Goal: Task Accomplishment & Management: Use online tool/utility

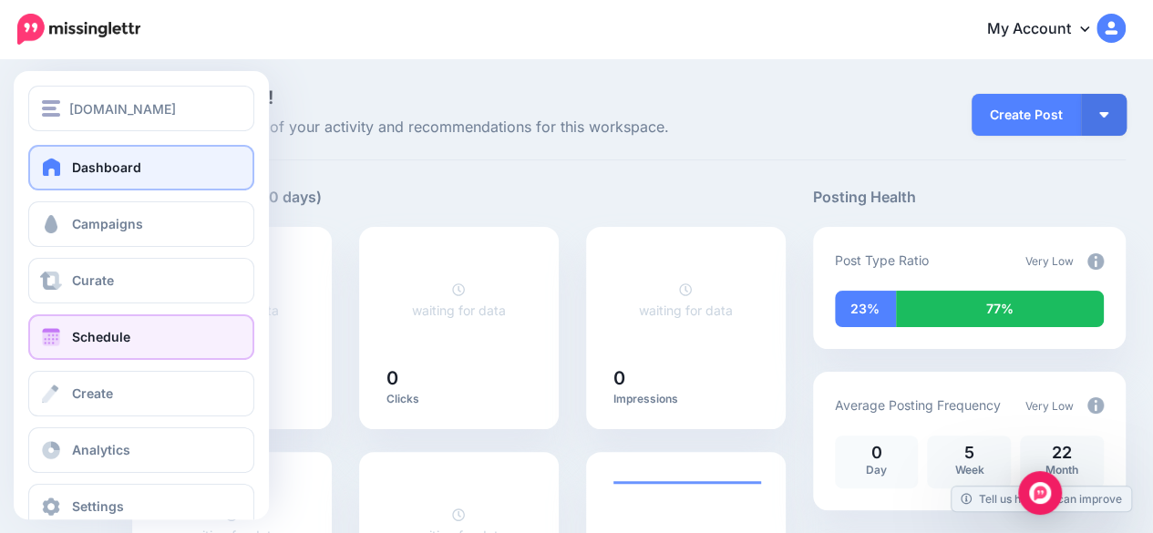
click at [71, 343] on link "Schedule" at bounding box center [141, 338] width 226 height 46
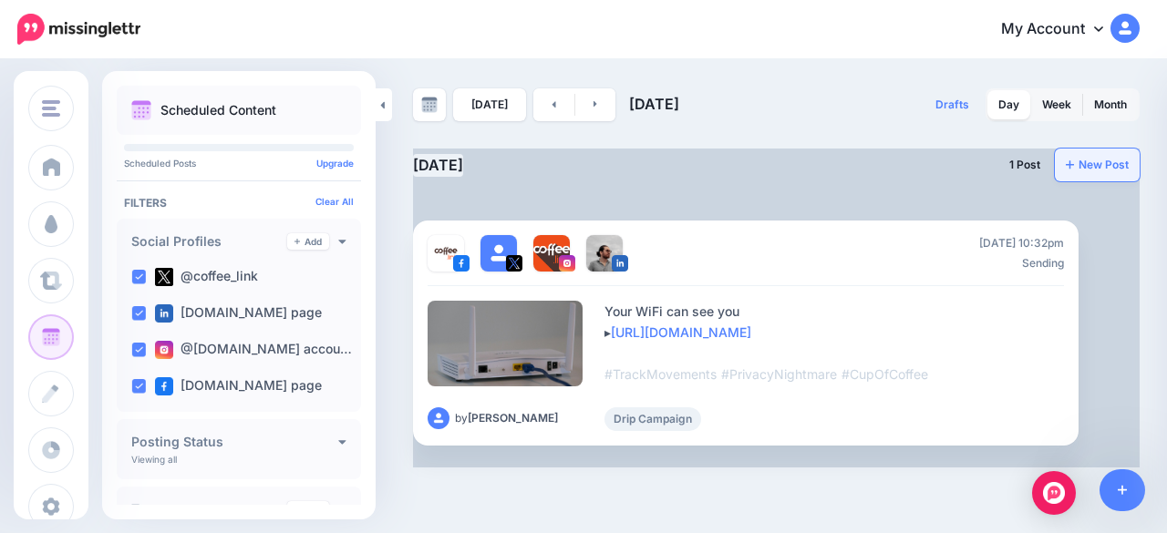
click at [1083, 165] on link "New Post" at bounding box center [1097, 165] width 85 height 33
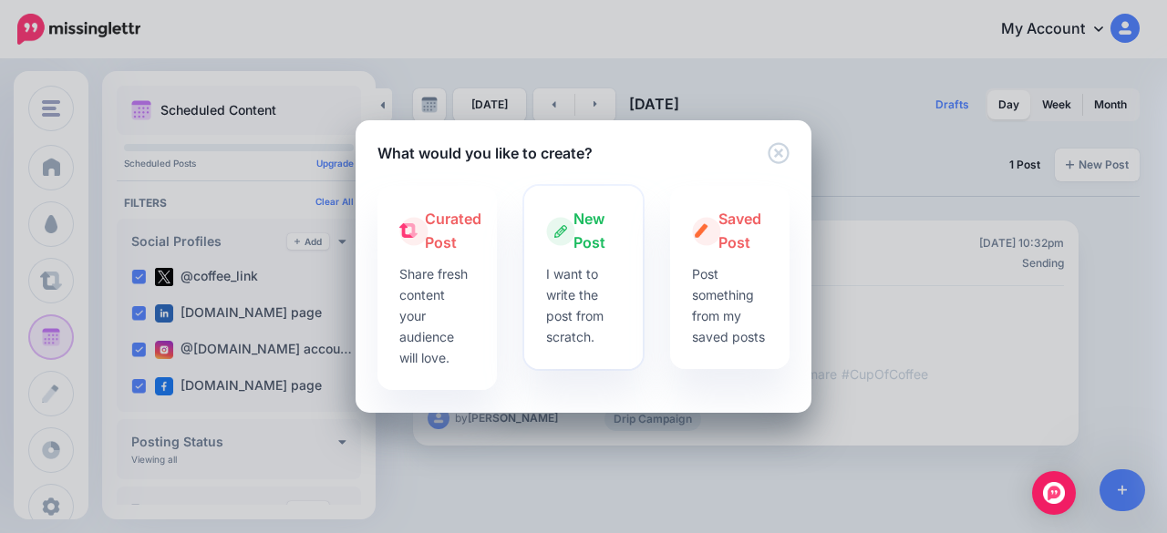
click at [554, 247] on div "New Post" at bounding box center [584, 231] width 76 height 47
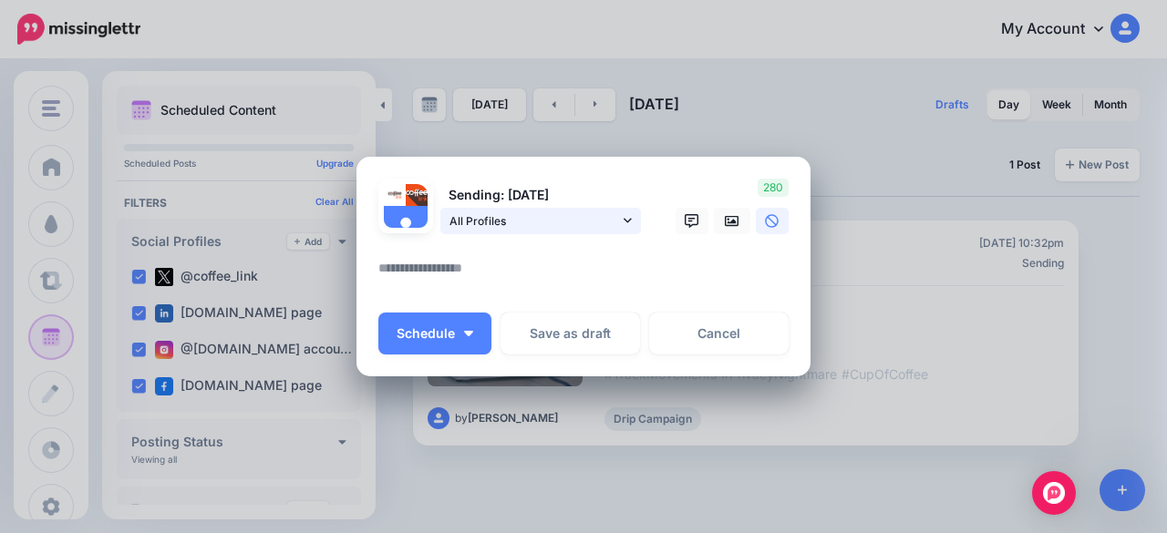
click at [498, 220] on span "All Profiles" at bounding box center [534, 221] width 170 height 19
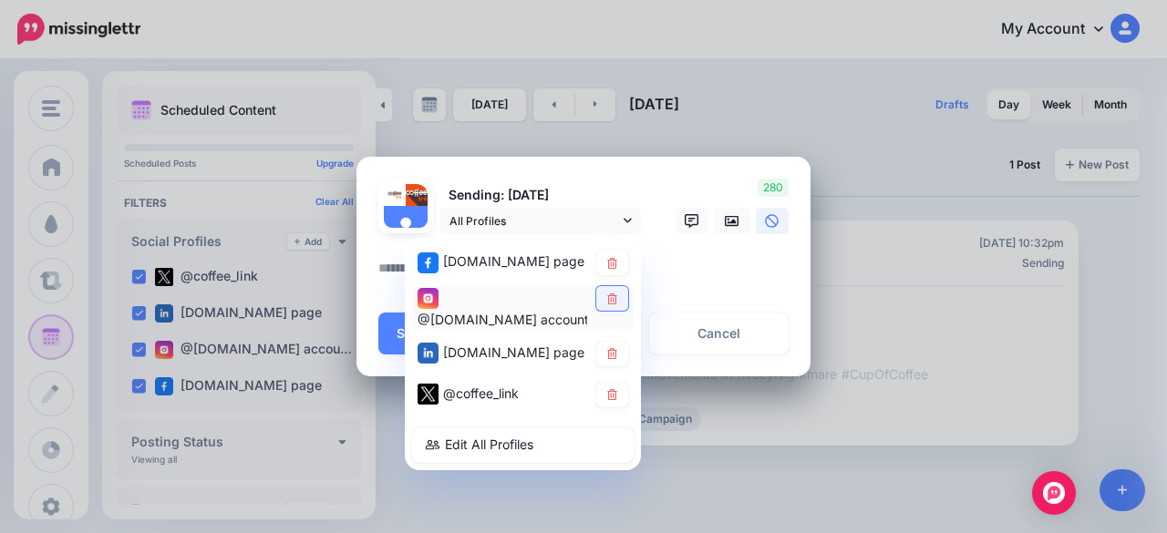
click at [605, 292] on link at bounding box center [612, 298] width 32 height 25
click at [605, 265] on icon at bounding box center [612, 262] width 14 height 11
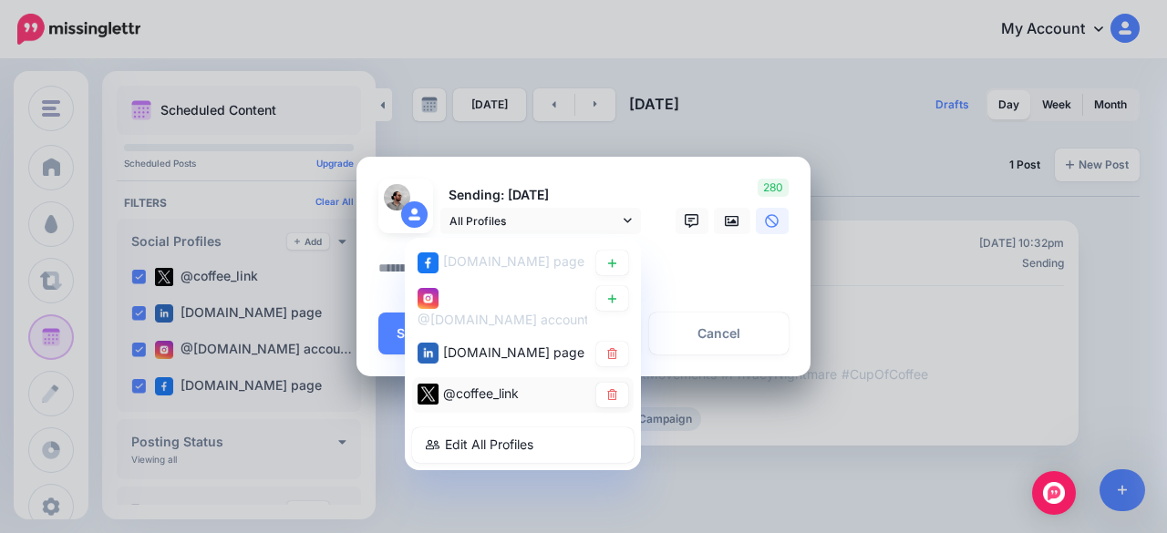
click at [623, 391] on div "@coffee_link" at bounding box center [523, 395] width 222 height 36
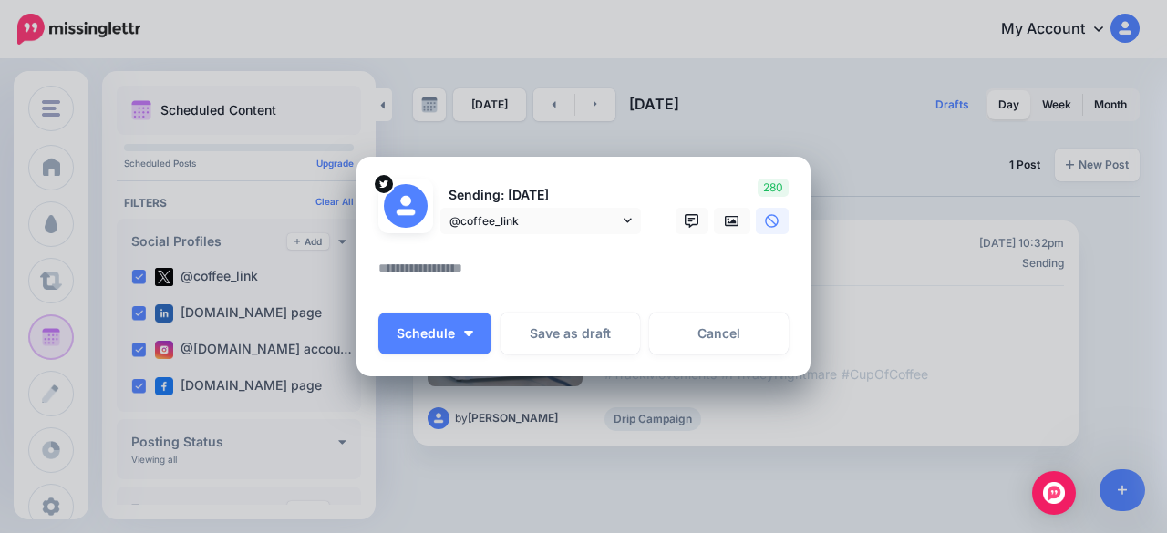
click at [536, 289] on textarea at bounding box center [587, 275] width 419 height 36
paste textarea "**********"
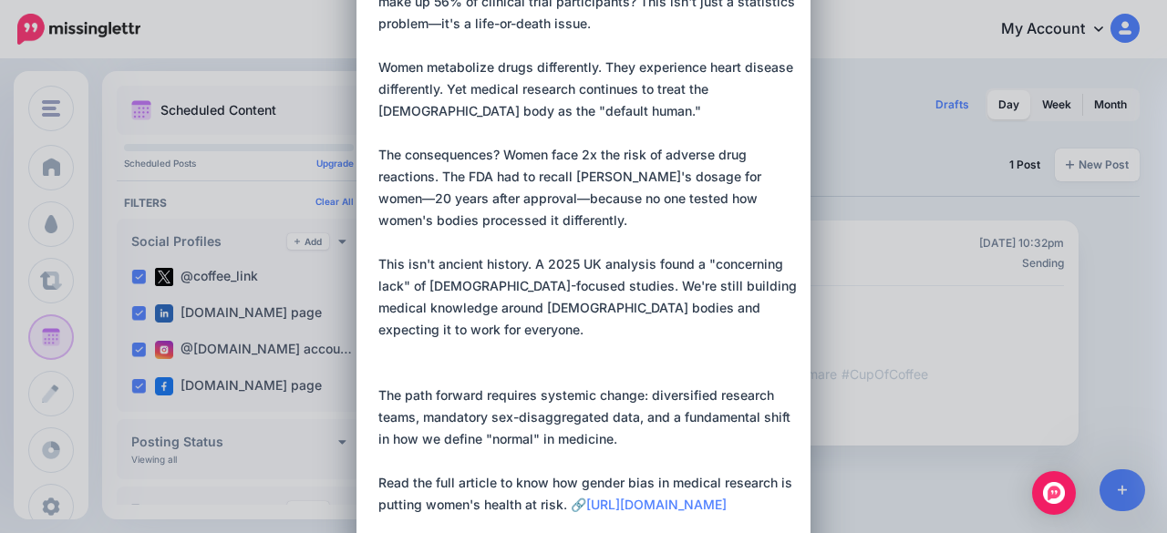
click at [398, 372] on textarea at bounding box center [587, 253] width 419 height 569
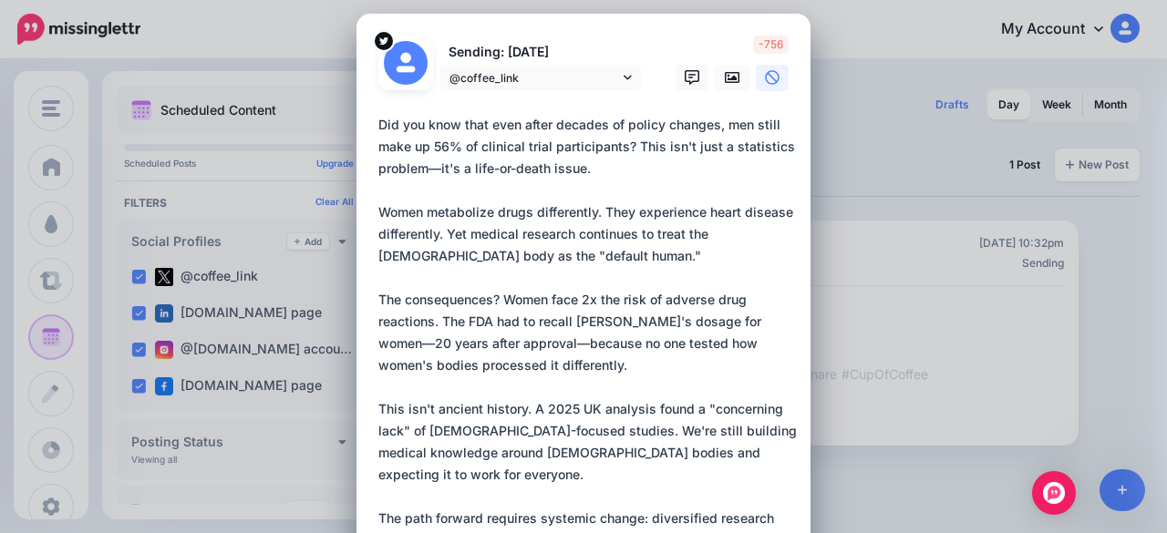
scroll to position [0, 0]
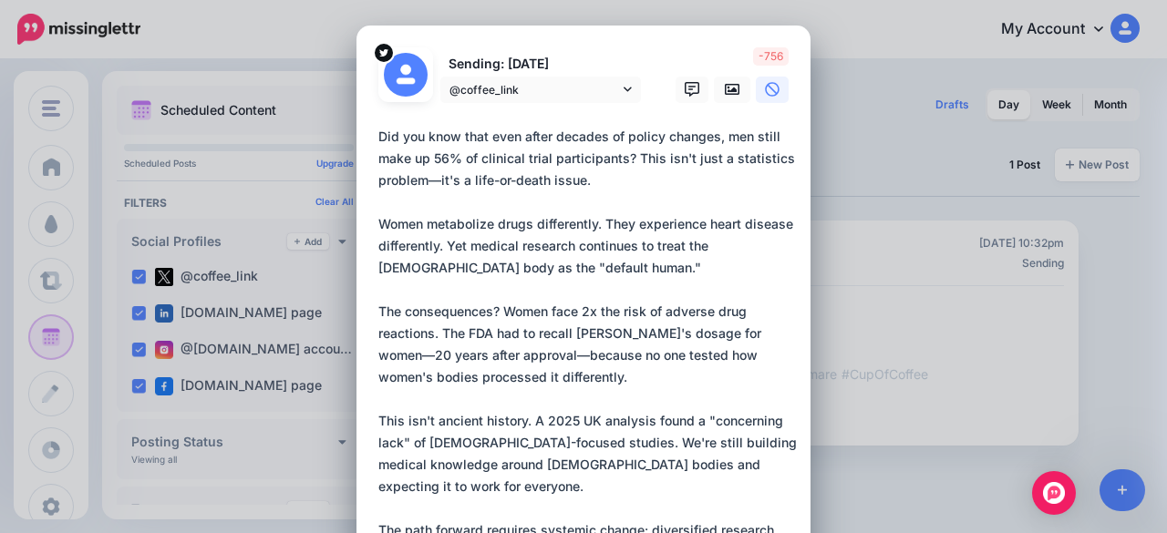
click at [512, 267] on textarea at bounding box center [587, 399] width 419 height 547
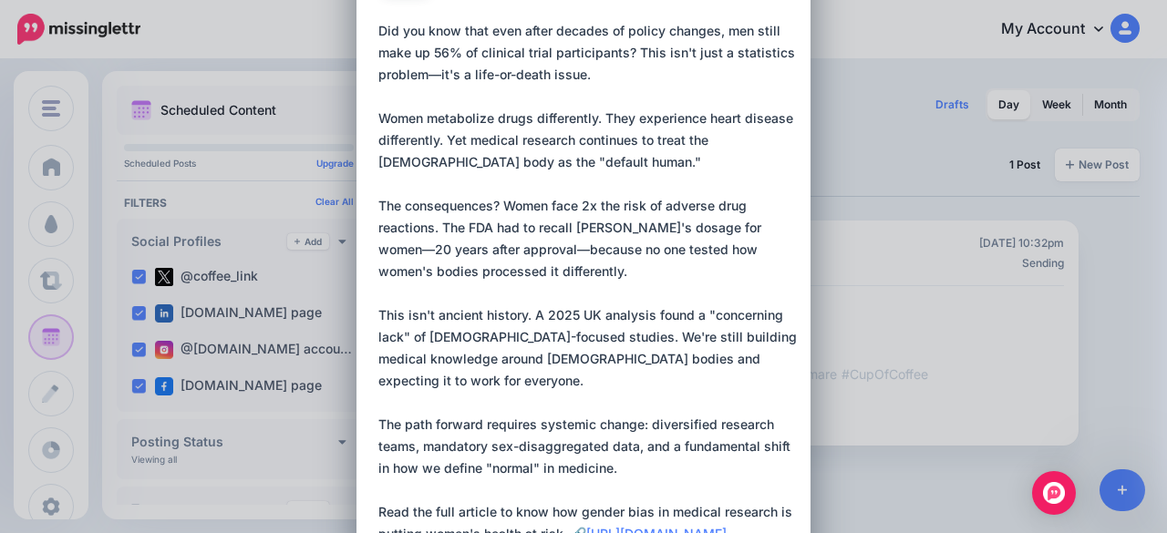
scroll to position [108, 0]
drag, startPoint x: 532, startPoint y: 268, endPoint x: 438, endPoint y: 232, distance: 101.3
click at [438, 232] on textarea at bounding box center [587, 291] width 419 height 547
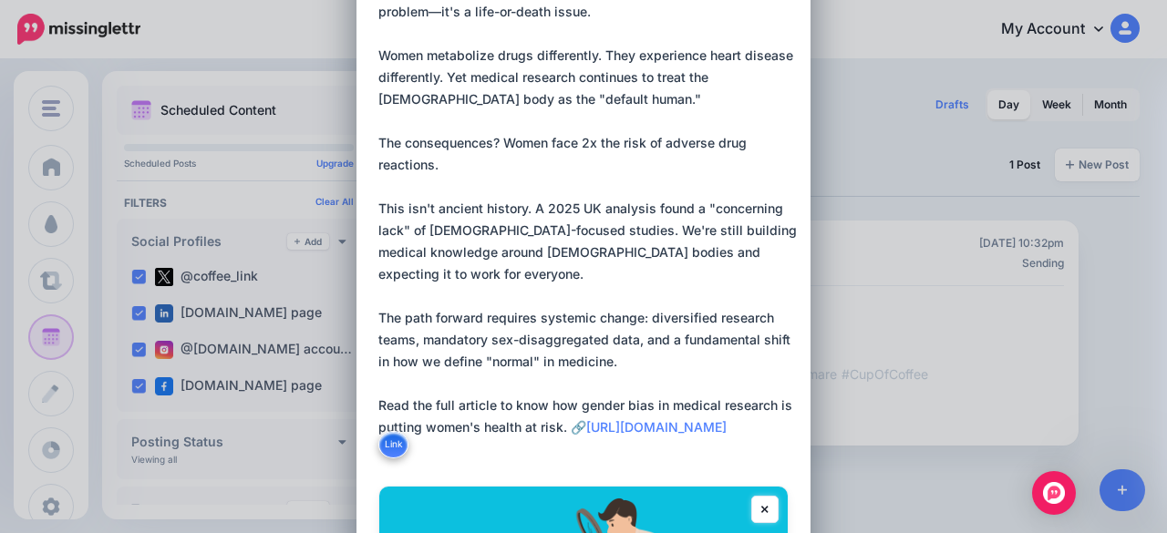
scroll to position [171, 0]
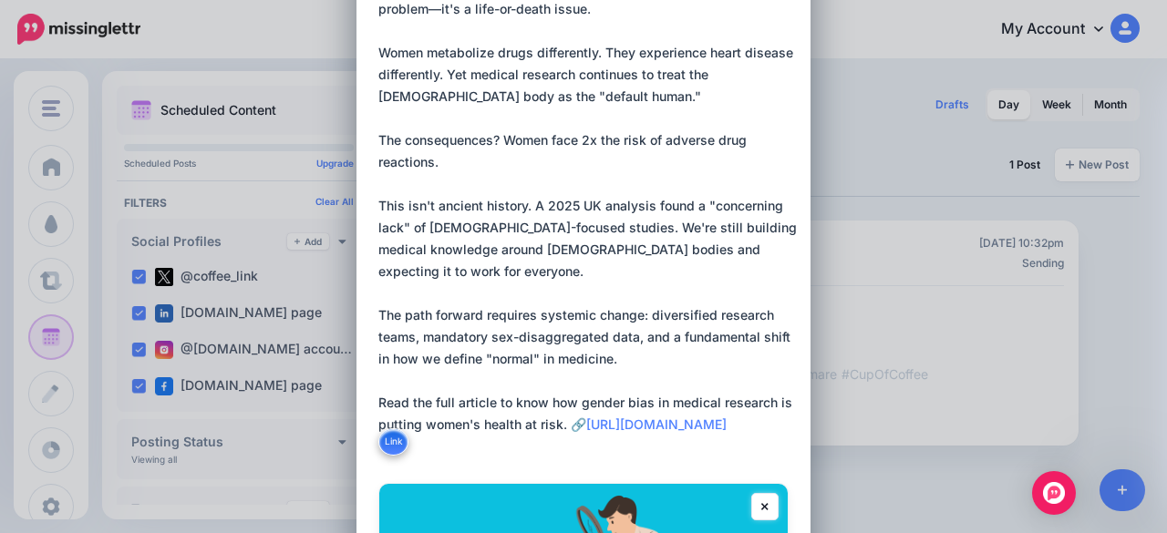
drag, startPoint x: 615, startPoint y: 360, endPoint x: 376, endPoint y: 293, distance: 249.1
click at [378, 293] on textarea "**********" at bounding box center [587, 205] width 419 height 503
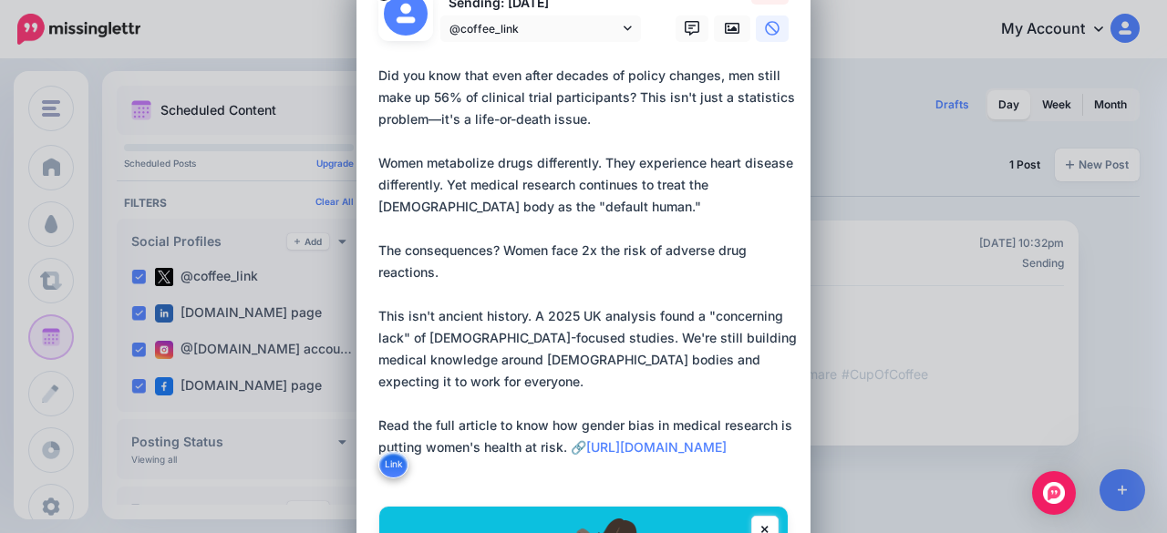
scroll to position [60, 0]
click at [577, 39] on link "@coffee_link" at bounding box center [540, 29] width 201 height 26
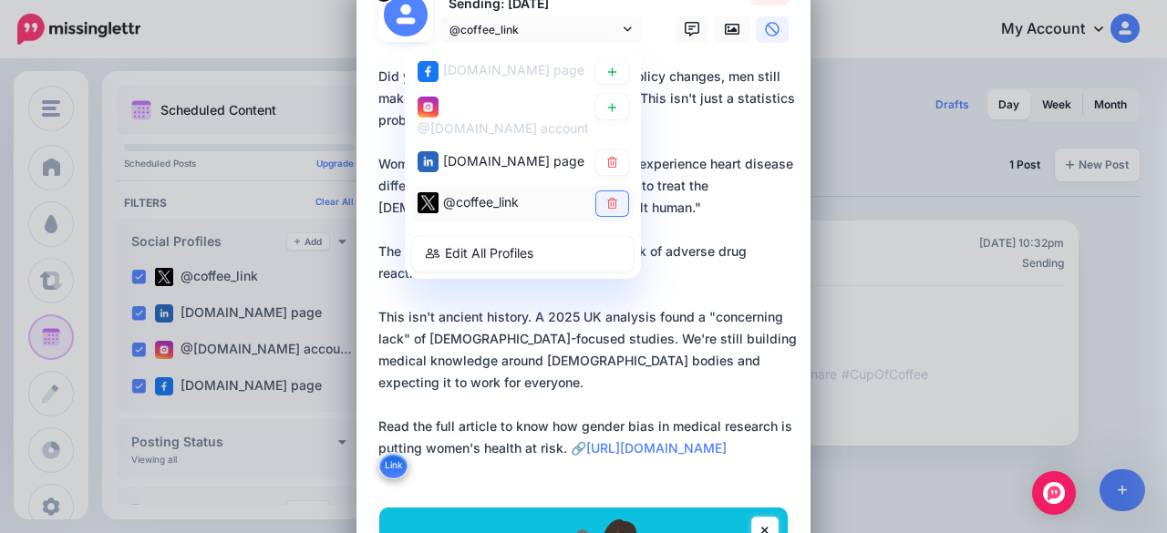
click at [610, 204] on icon at bounding box center [612, 203] width 14 height 11
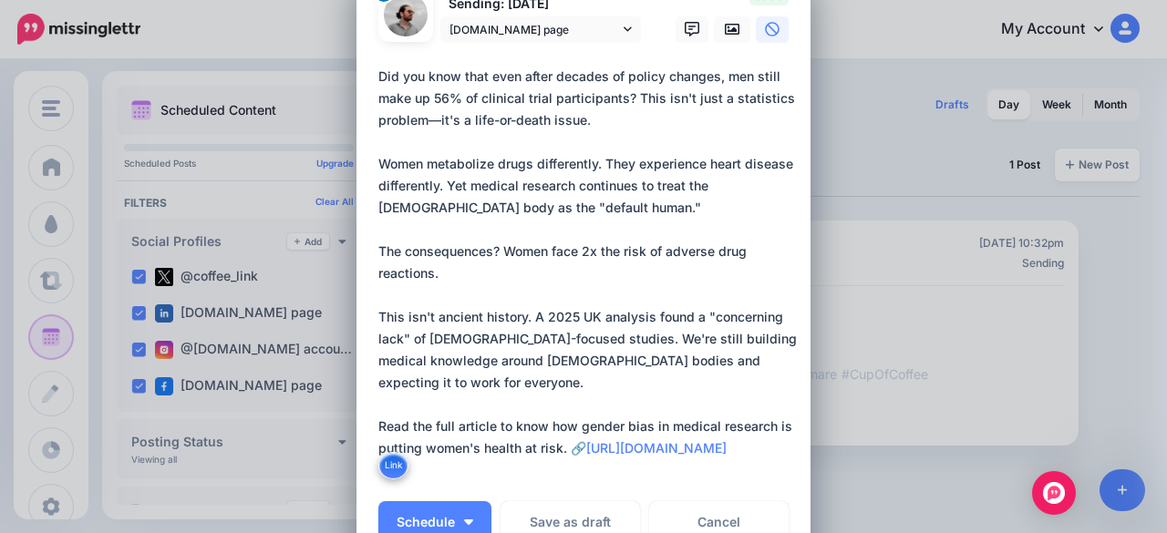
click at [634, 216] on textarea "**********" at bounding box center [587, 274] width 419 height 416
paste textarea "**********"
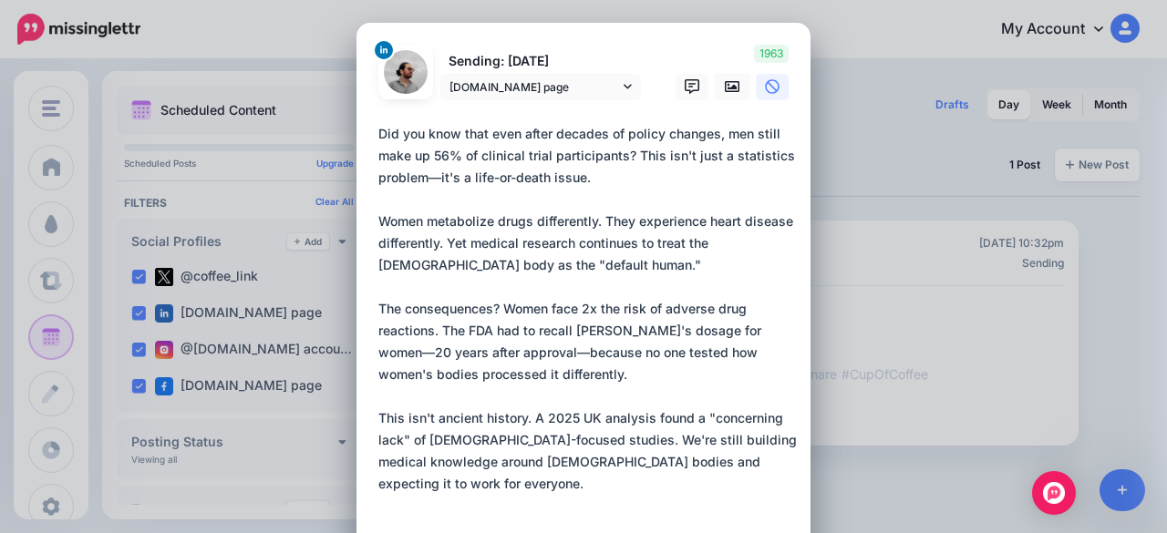
scroll to position [100, 0]
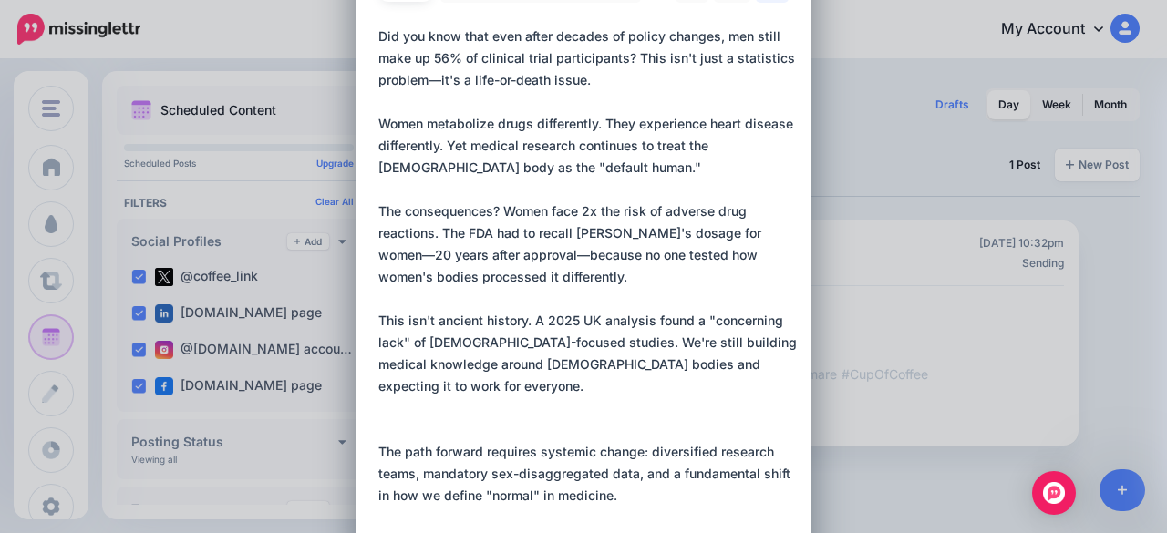
click at [398, 421] on textarea at bounding box center [587, 310] width 419 height 569
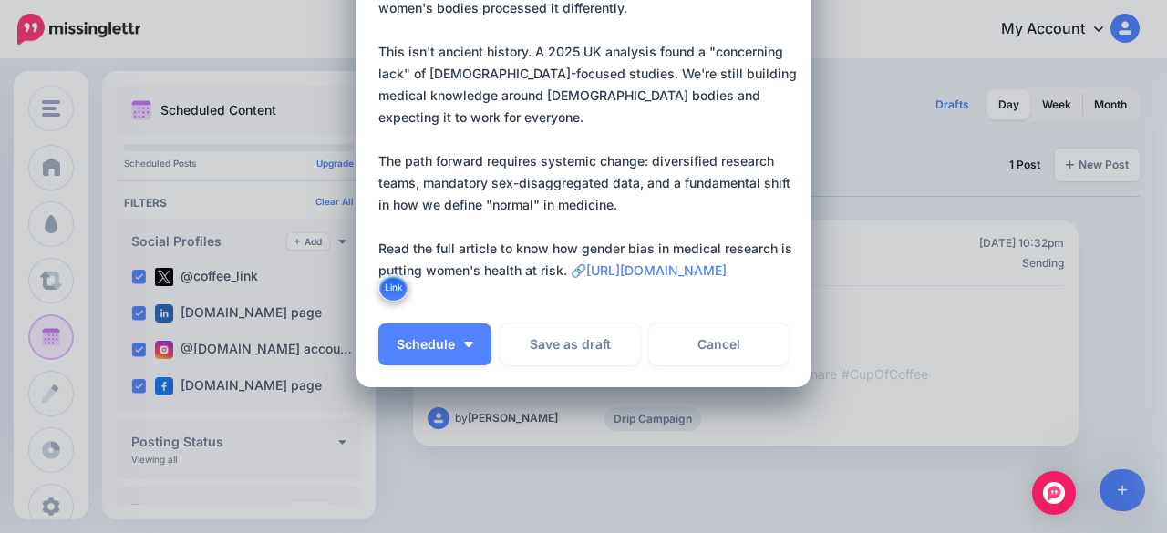
scroll to position [370, 0]
click at [587, 290] on textarea at bounding box center [587, 29] width 419 height 547
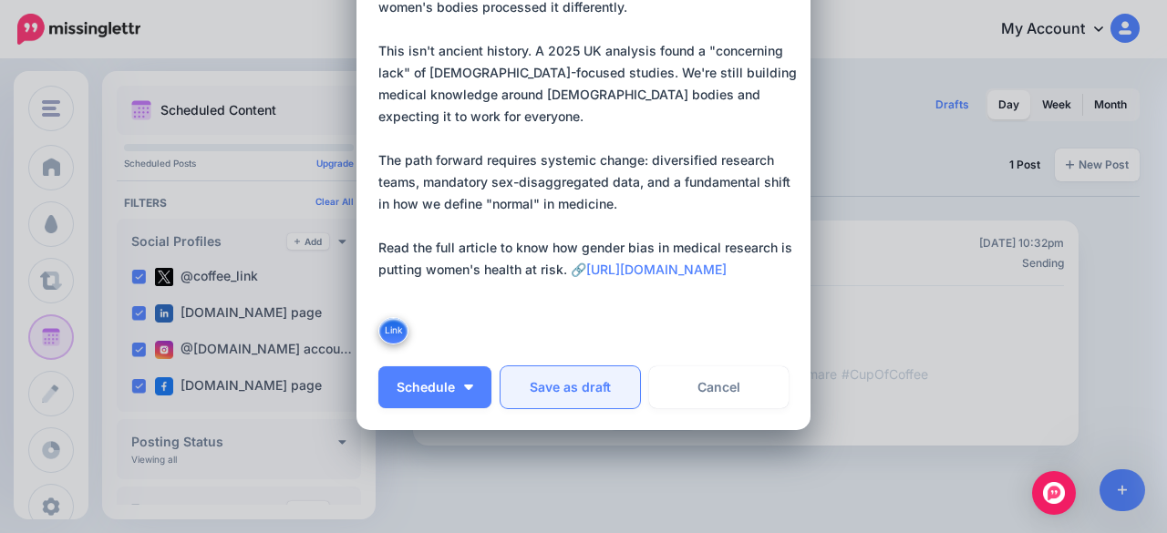
paste textarea "**********"
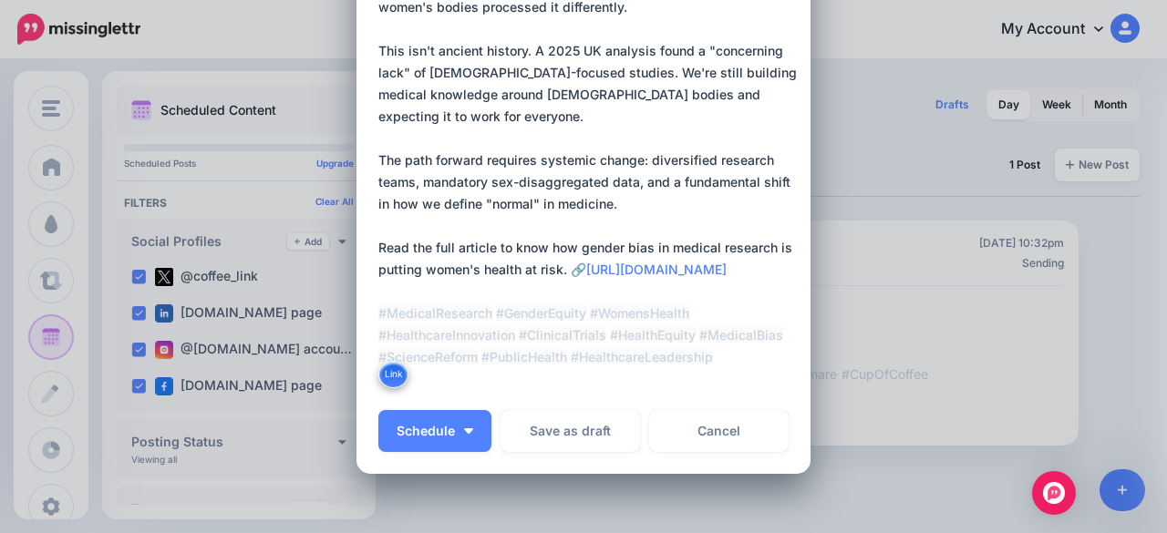
click at [609, 291] on textarea at bounding box center [587, 73] width 419 height 635
drag, startPoint x: 609, startPoint y: 291, endPoint x: 582, endPoint y: 269, distance: 35.0
click at [582, 269] on textarea at bounding box center [587, 73] width 419 height 635
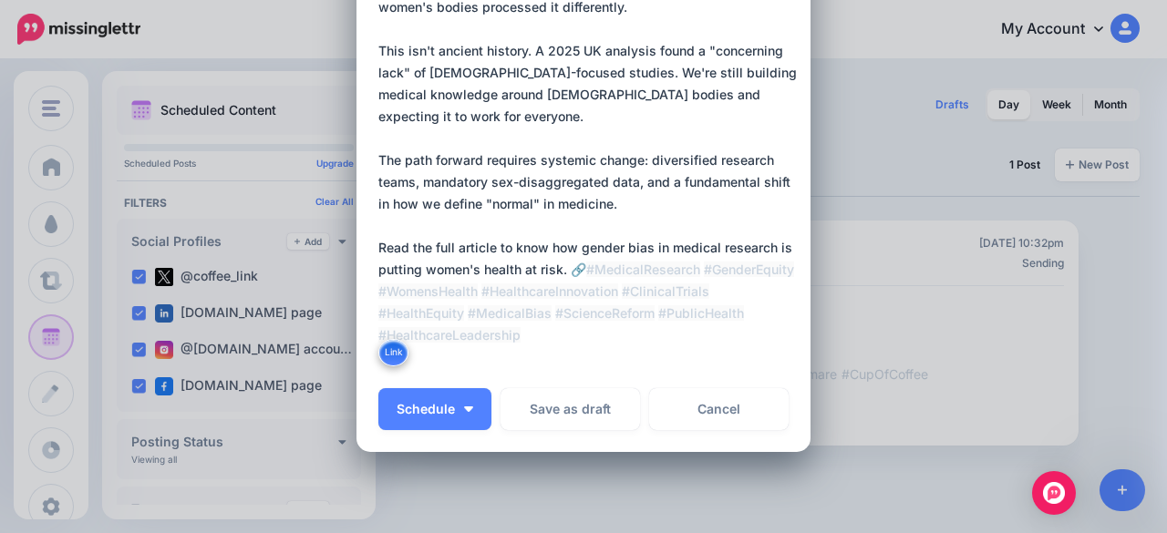
paste textarea "**********"
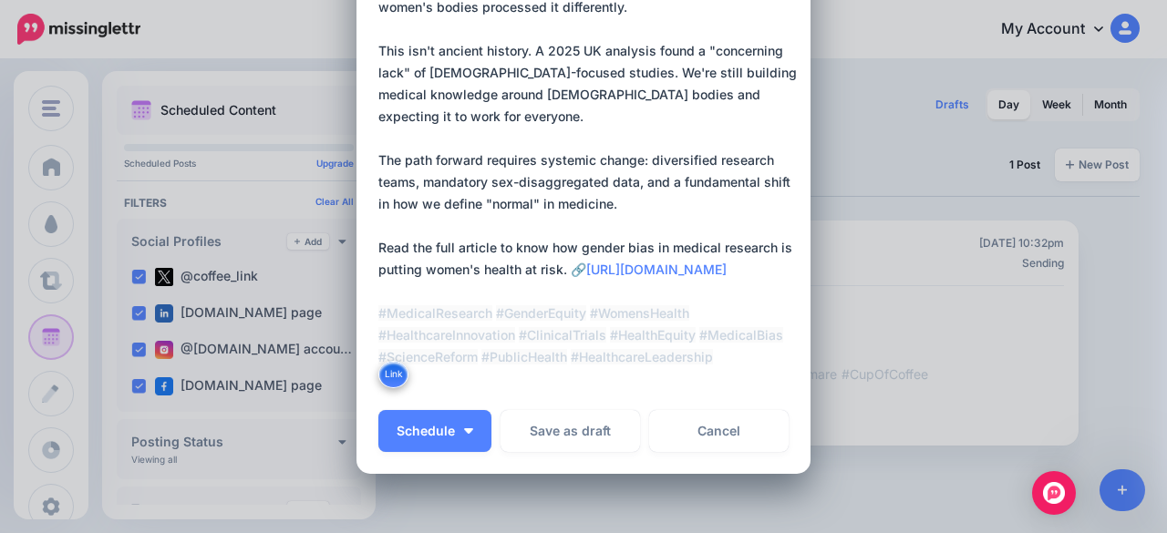
click at [614, 181] on textarea at bounding box center [587, 73] width 419 height 635
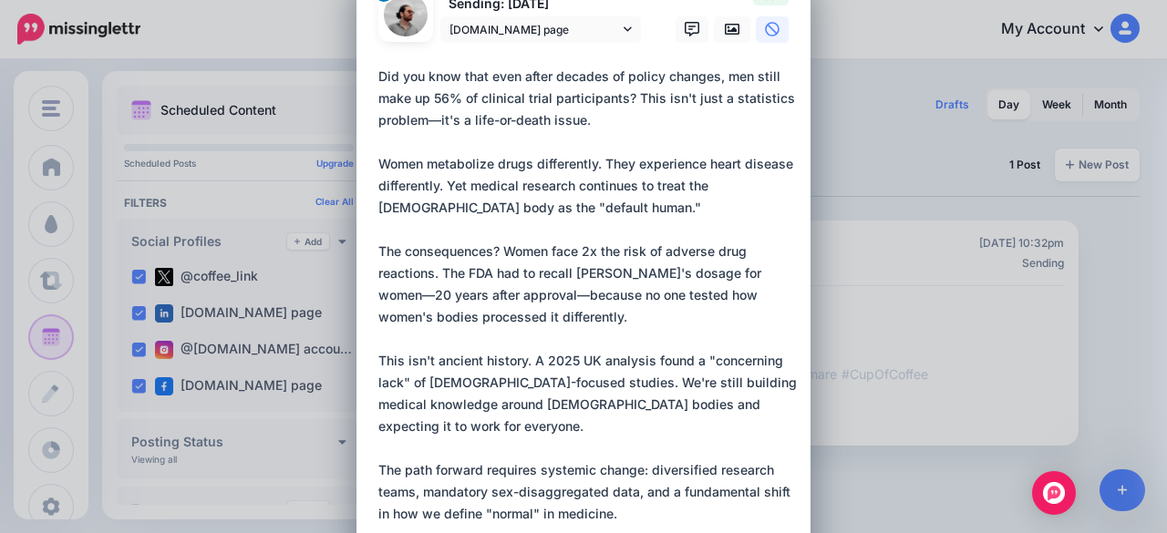
scroll to position [0, 0]
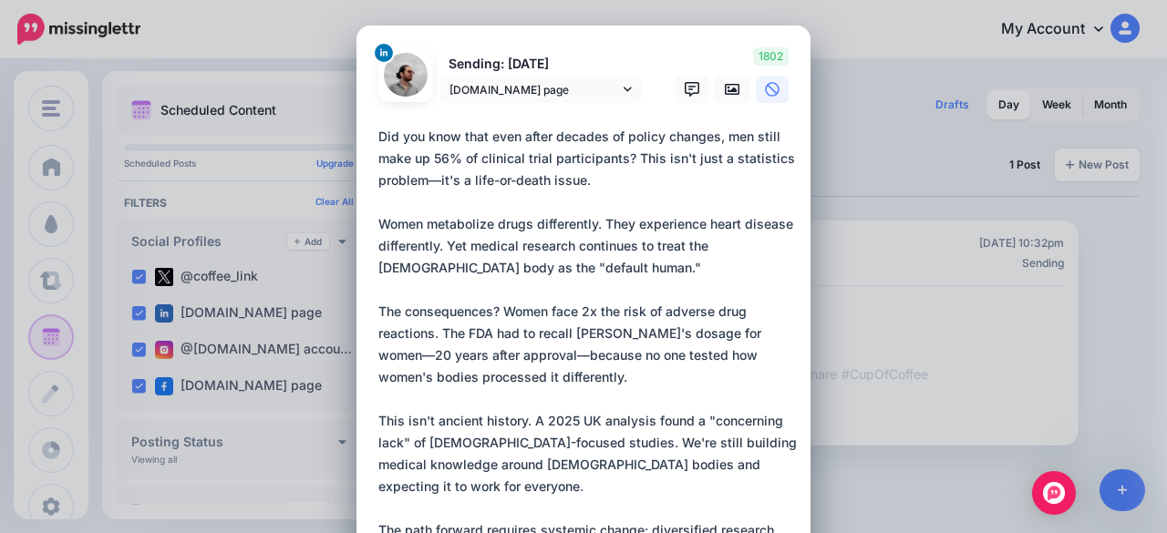
click at [598, 180] on textarea at bounding box center [587, 443] width 419 height 635
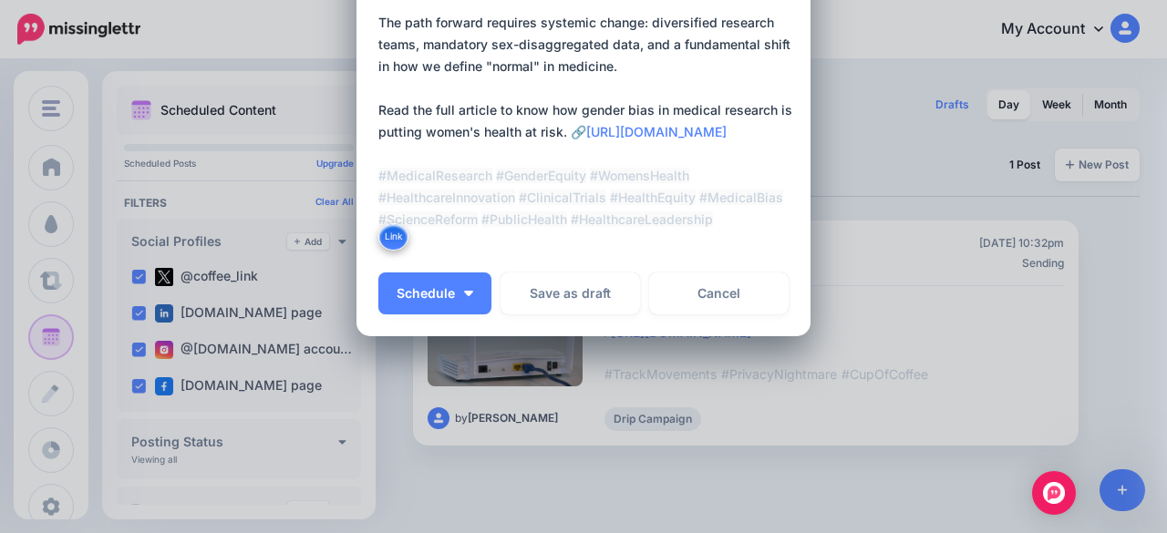
type textarea "**********"
click at [379, 241] on button "Link" at bounding box center [393, 236] width 30 height 27
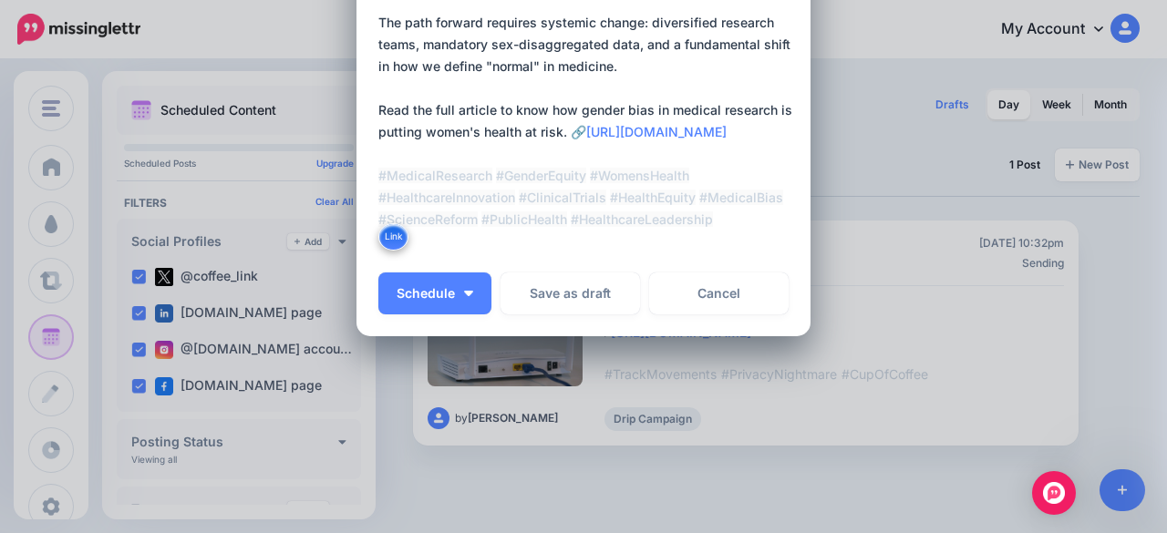
scroll to position [0, 0]
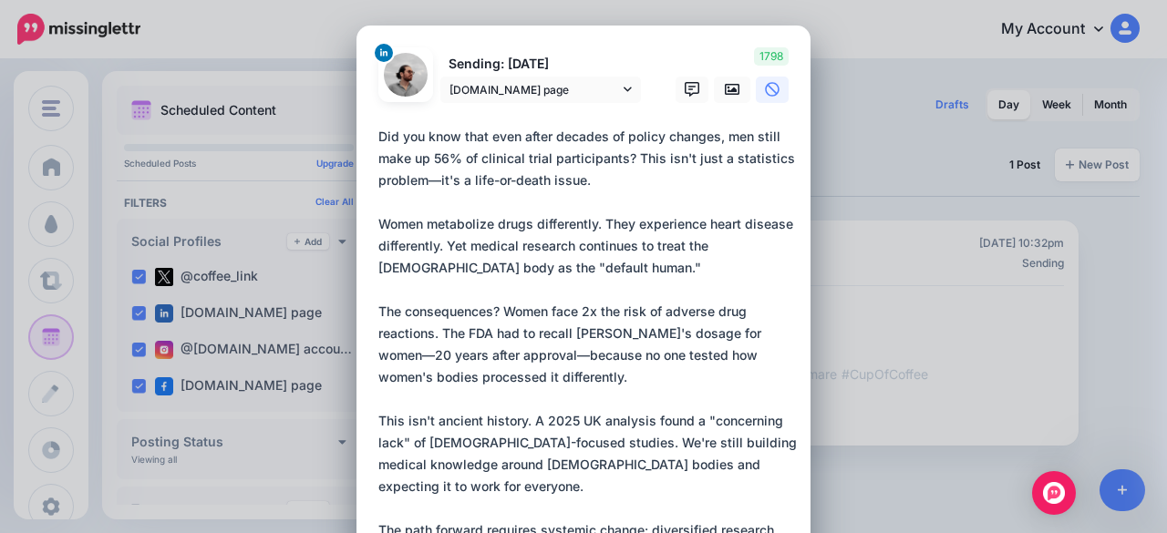
click at [638, 221] on textarea at bounding box center [587, 443] width 419 height 635
click at [725, 85] on icon at bounding box center [732, 89] width 15 height 11
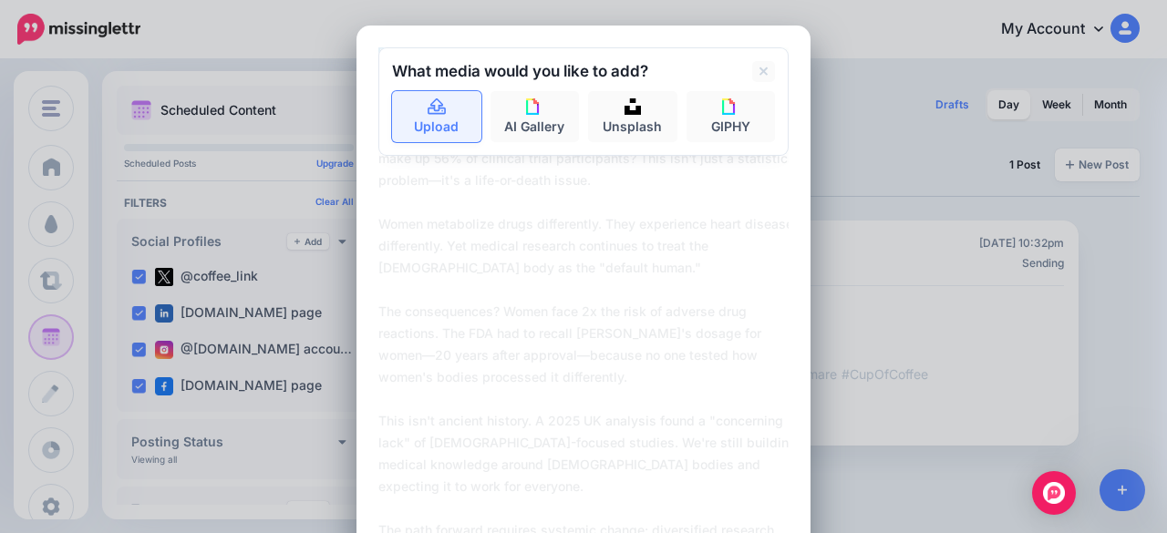
click at [408, 107] on link "Upload" at bounding box center [436, 116] width 89 height 51
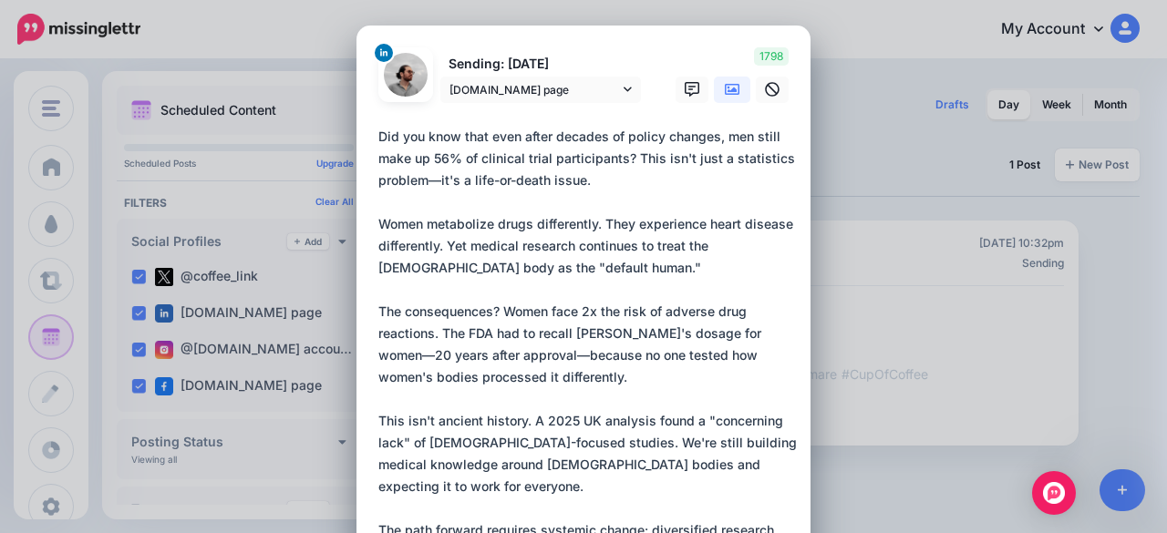
click at [540, 209] on textarea at bounding box center [587, 443] width 419 height 635
click at [573, 282] on textarea at bounding box center [587, 443] width 419 height 635
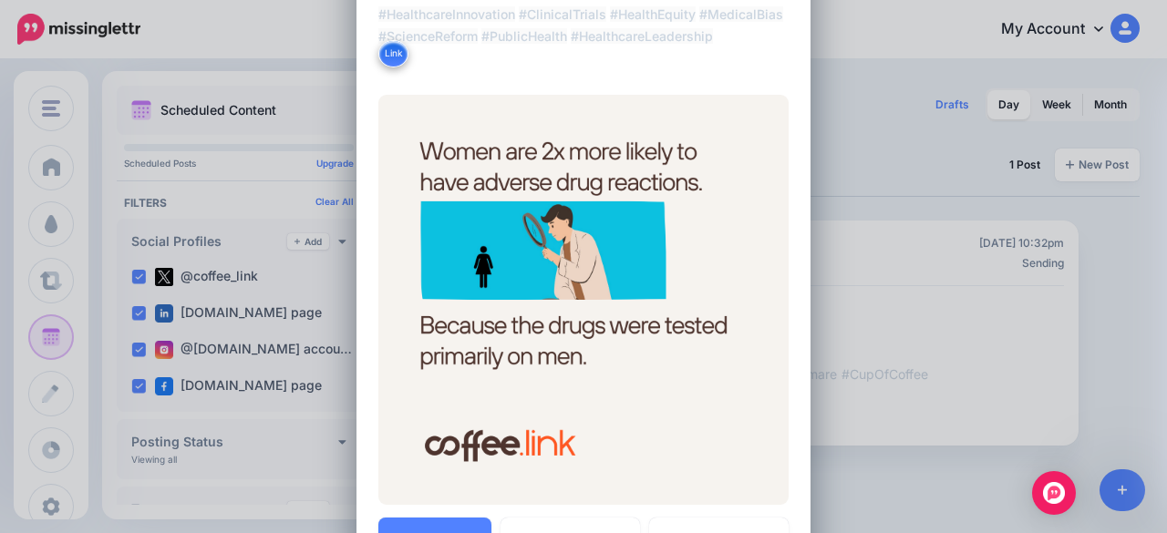
scroll to position [936, 0]
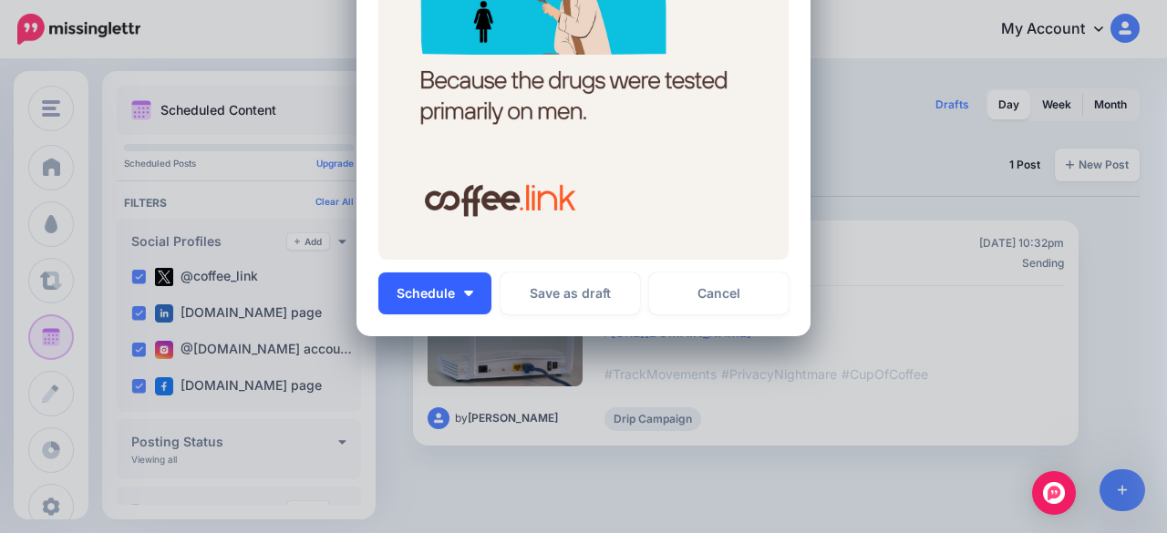
click at [464, 291] on img "button" at bounding box center [468, 293] width 9 height 5
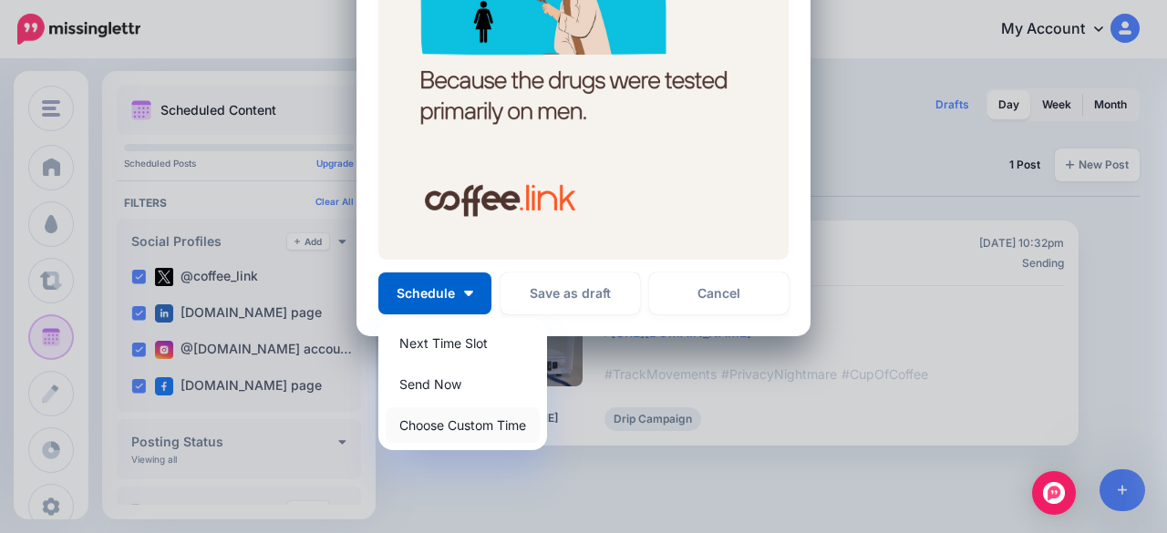
click at [475, 419] on link "Choose Custom Time" at bounding box center [463, 426] width 154 height 36
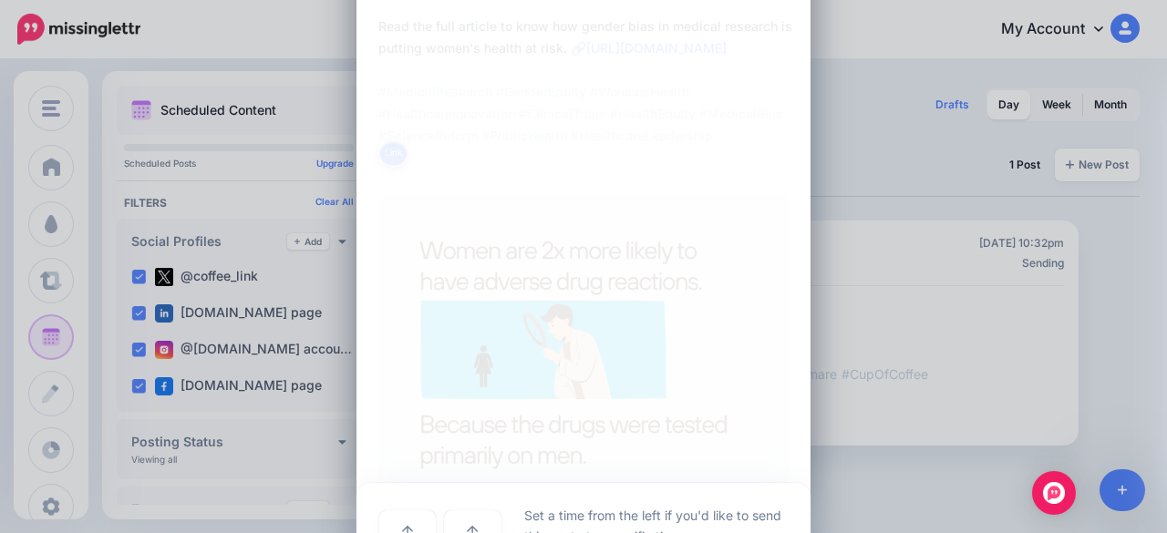
scroll to position [764, 0]
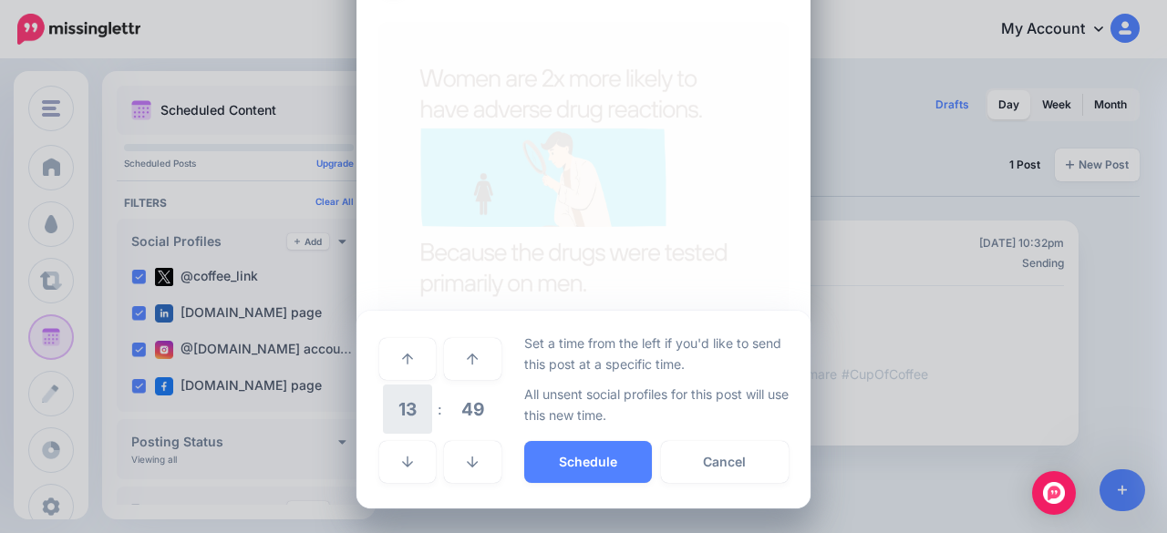
click at [390, 396] on span "13" at bounding box center [407, 409] width 49 height 49
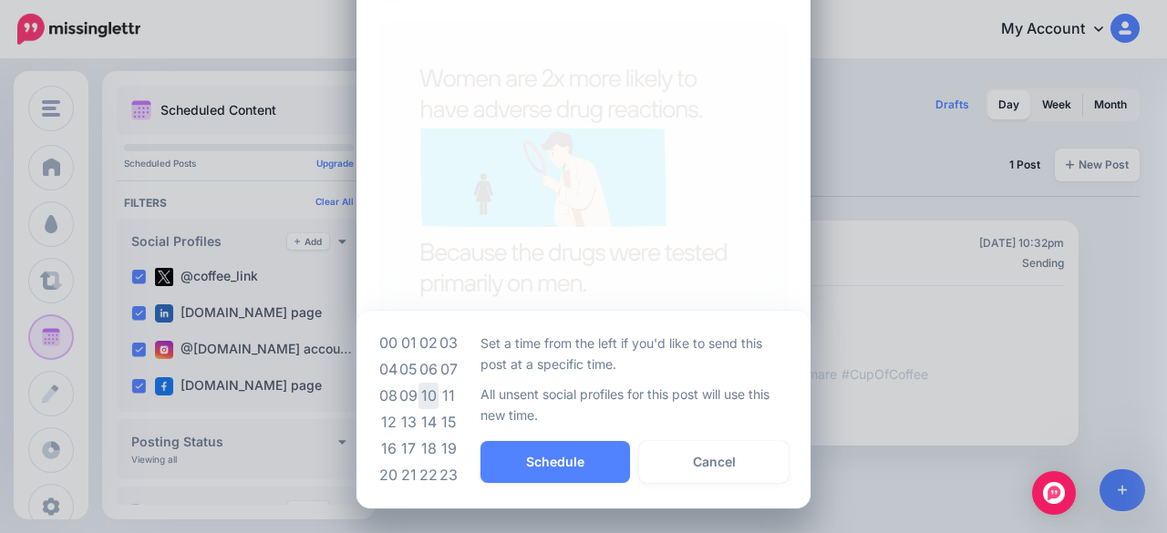
click at [424, 398] on td "10" at bounding box center [428, 396] width 20 height 26
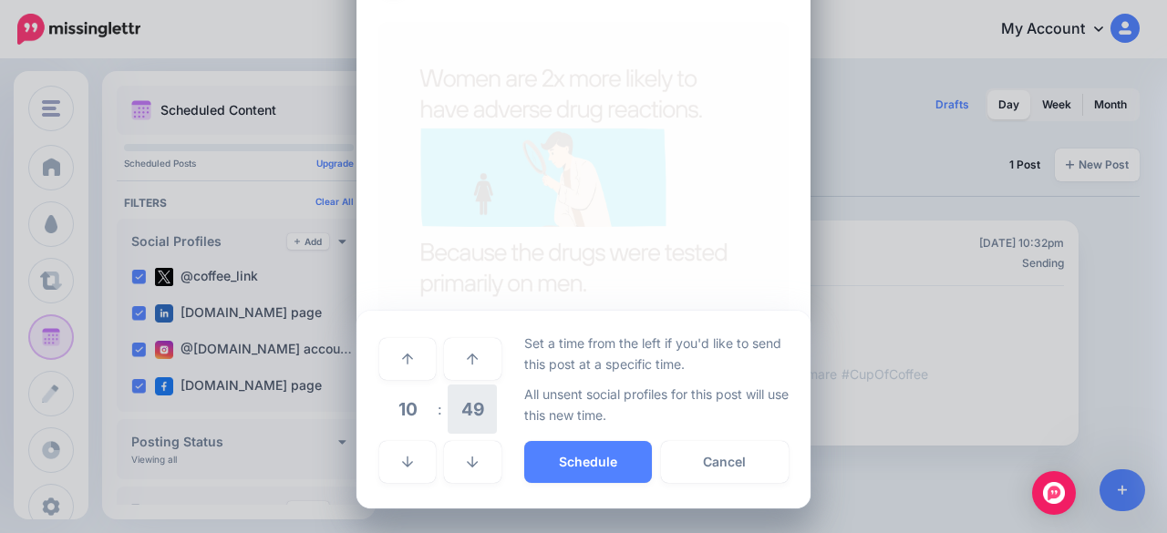
click at [467, 409] on span "49" at bounding box center [472, 409] width 49 height 49
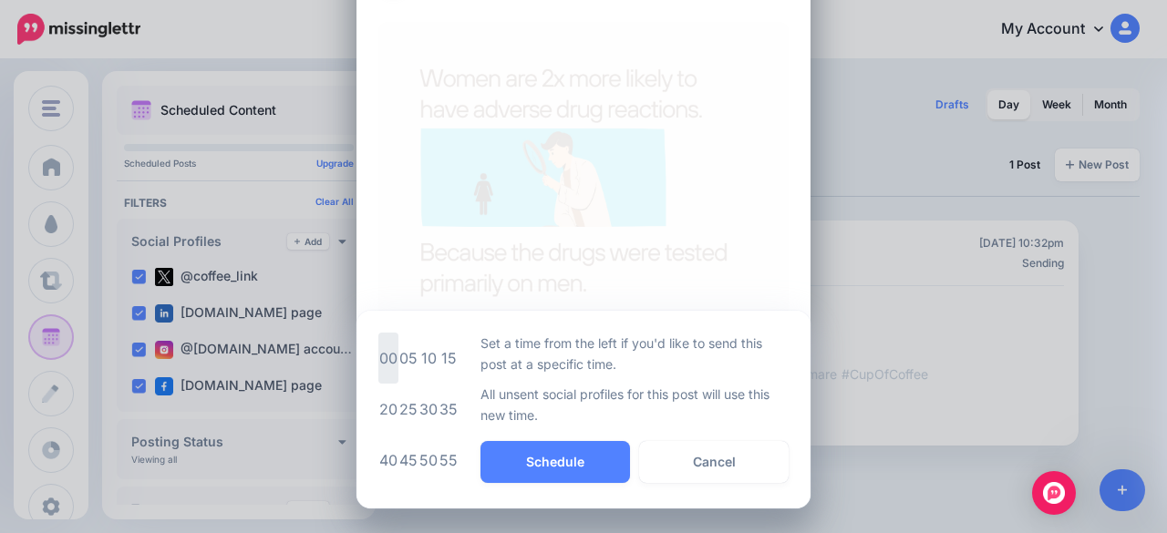
click at [390, 351] on td "00" at bounding box center [388, 358] width 20 height 51
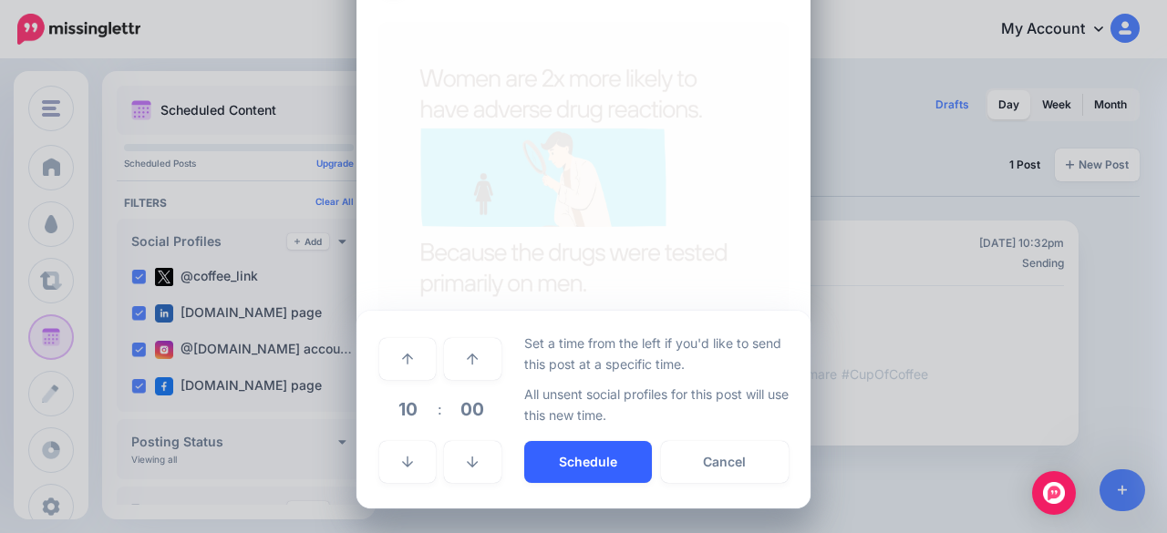
click at [583, 441] on button "Schedule" at bounding box center [588, 462] width 128 height 42
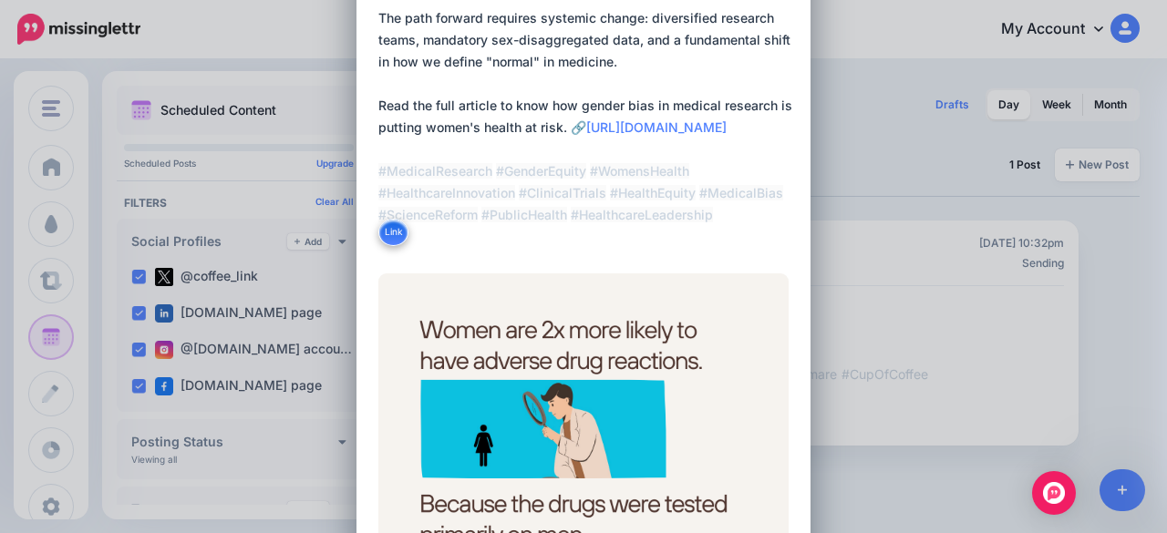
scroll to position [1014, 0]
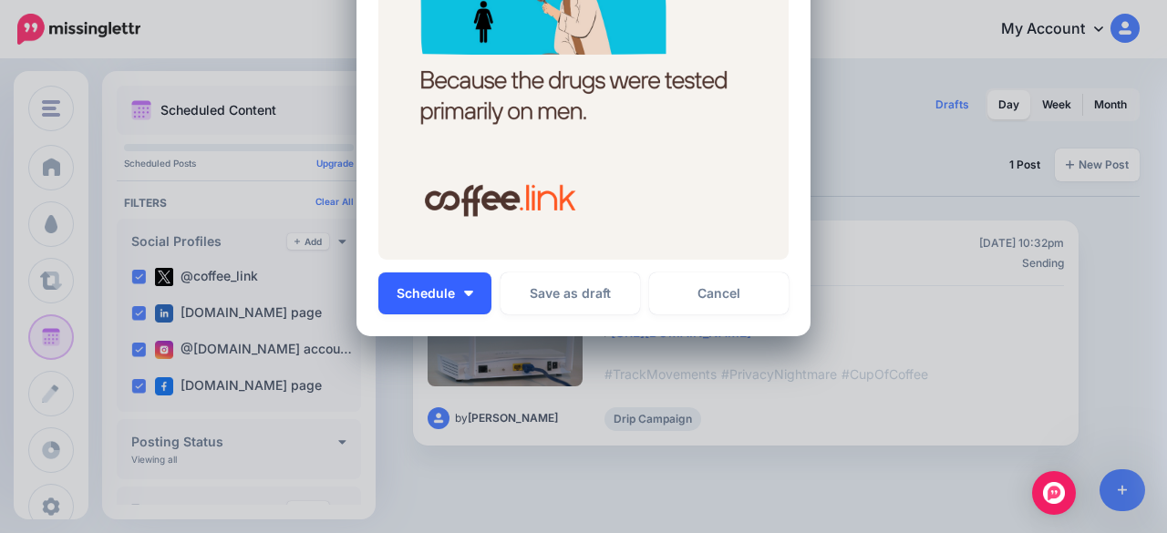
click at [469, 299] on button "Schedule" at bounding box center [434, 294] width 113 height 42
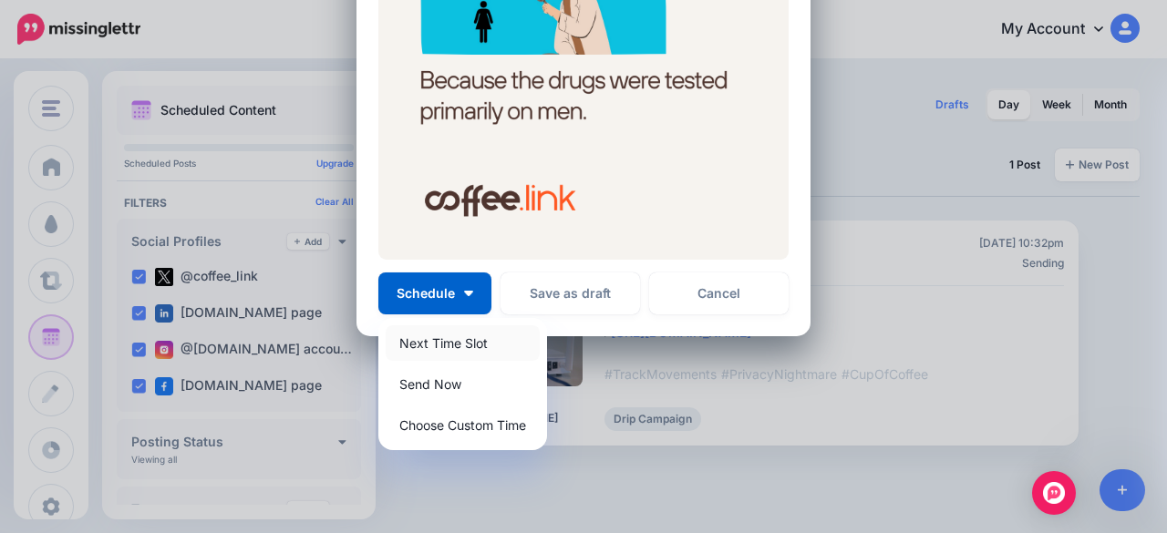
click at [472, 346] on link "Next Time Slot" at bounding box center [463, 343] width 154 height 36
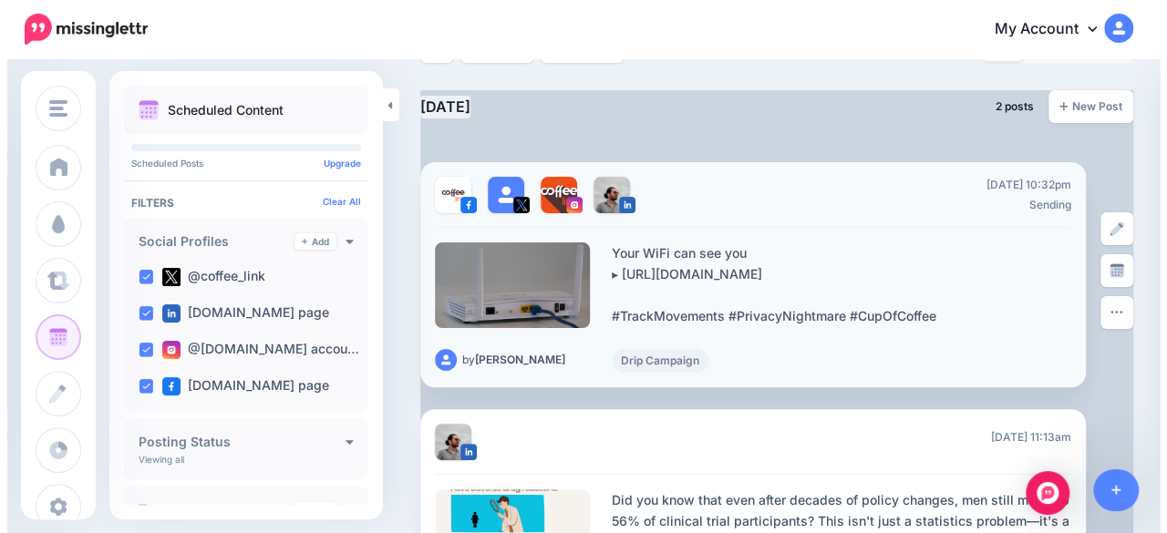
scroll to position [0, 0]
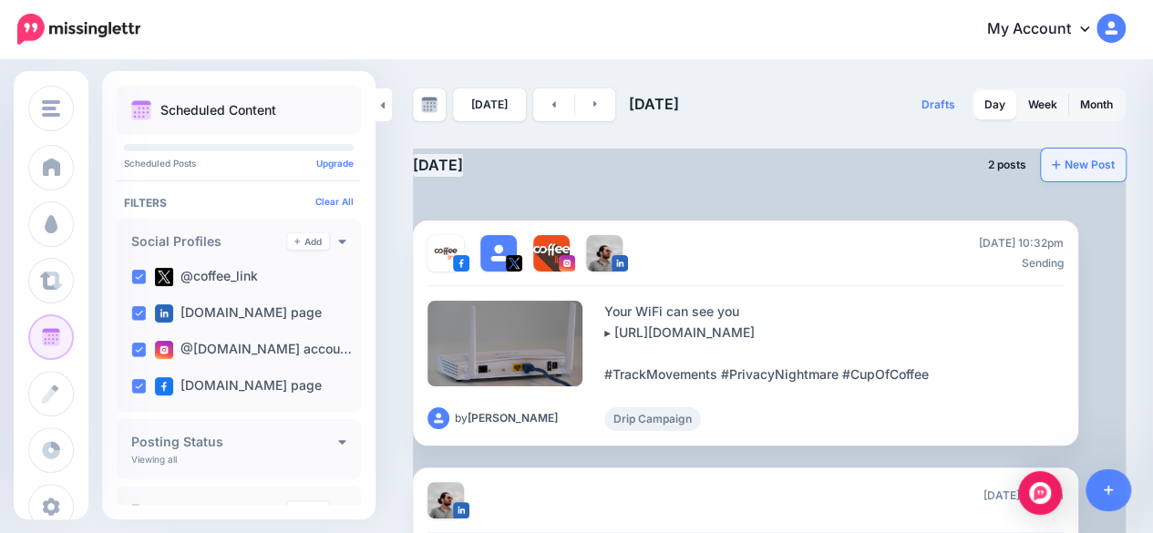
click at [1097, 156] on link "New Post" at bounding box center [1083, 165] width 85 height 33
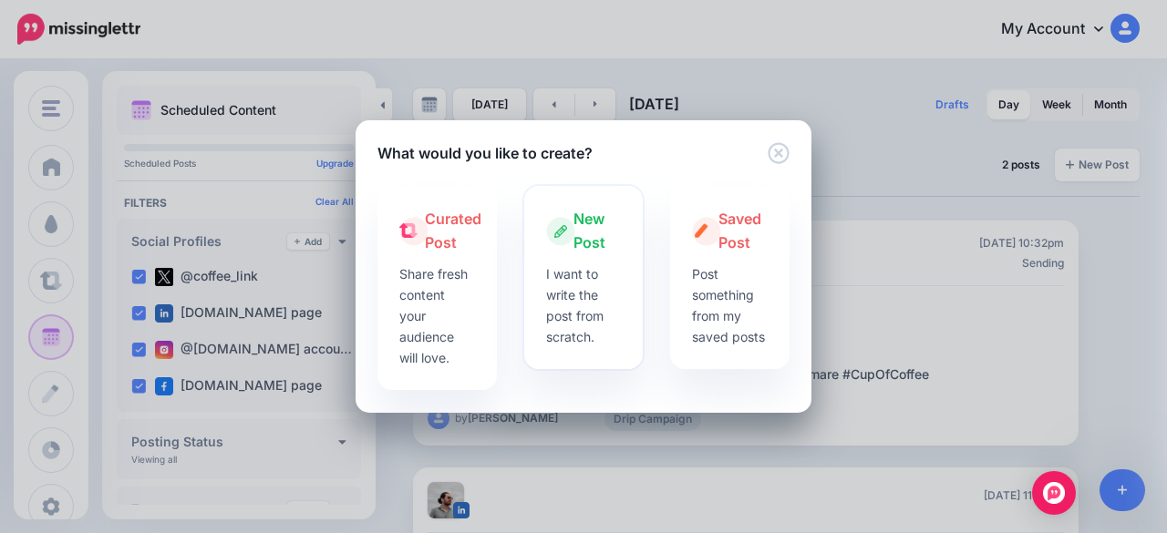
click at [582, 284] on p "I want to write the post from scratch." at bounding box center [584, 305] width 76 height 84
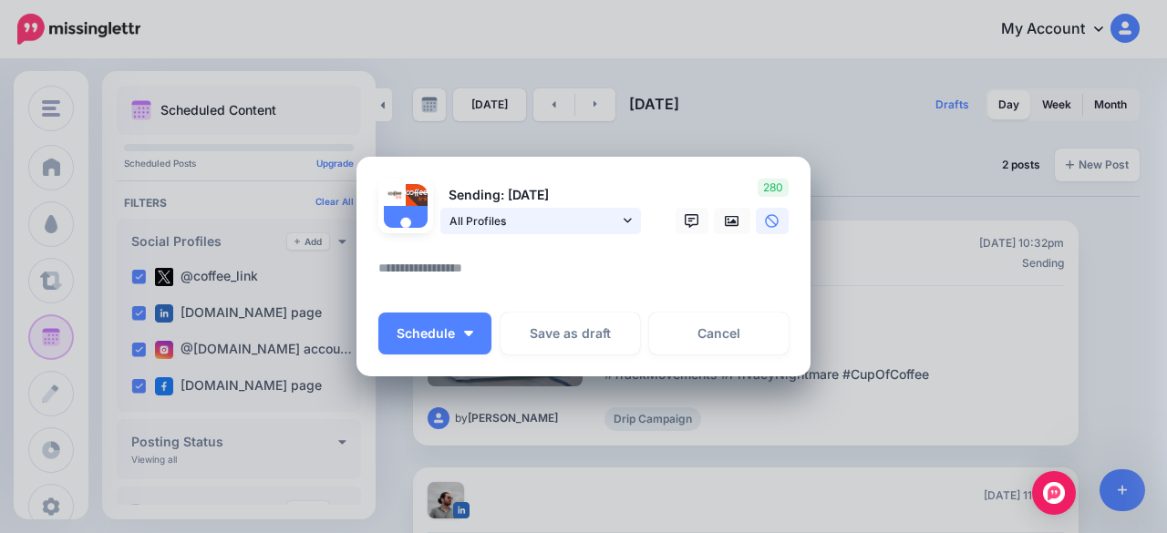
click at [450, 224] on span "All Profiles" at bounding box center [534, 221] width 170 height 19
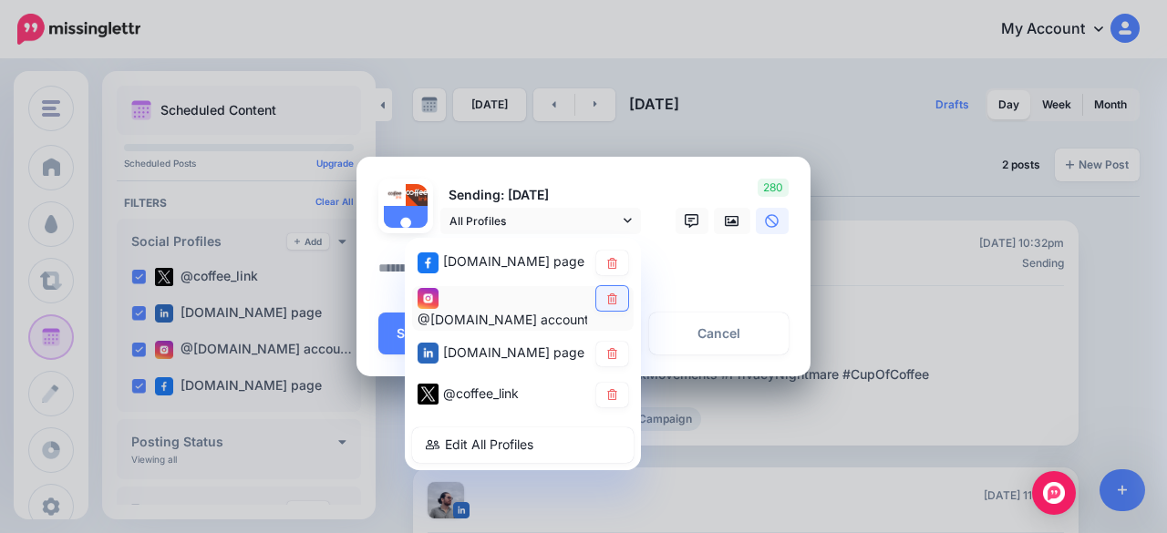
click at [605, 297] on icon at bounding box center [612, 298] width 14 height 11
click at [613, 357] on link at bounding box center [612, 354] width 32 height 25
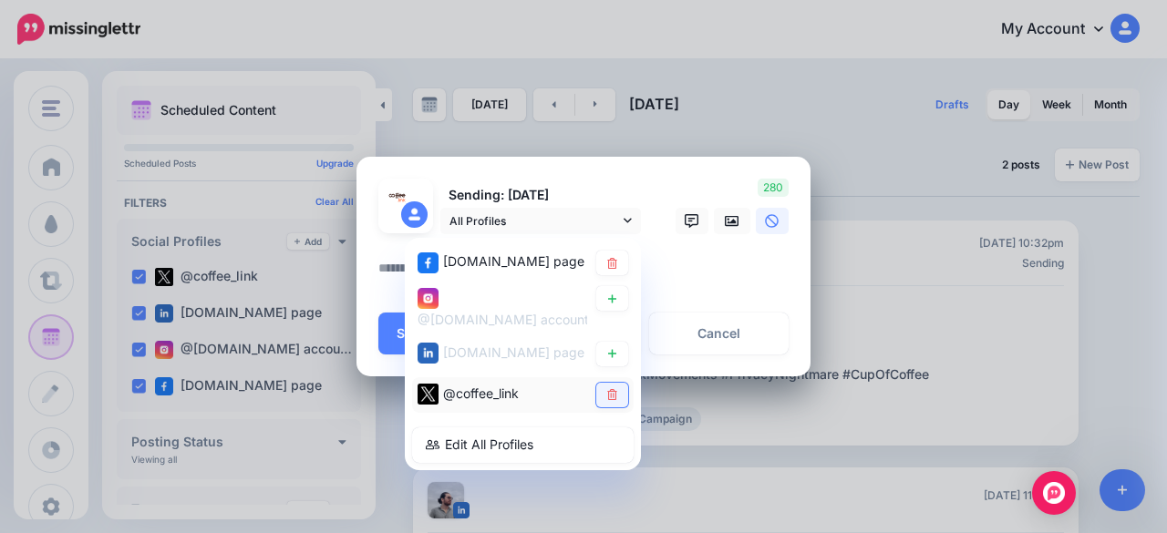
click at [613, 391] on link at bounding box center [612, 395] width 32 height 25
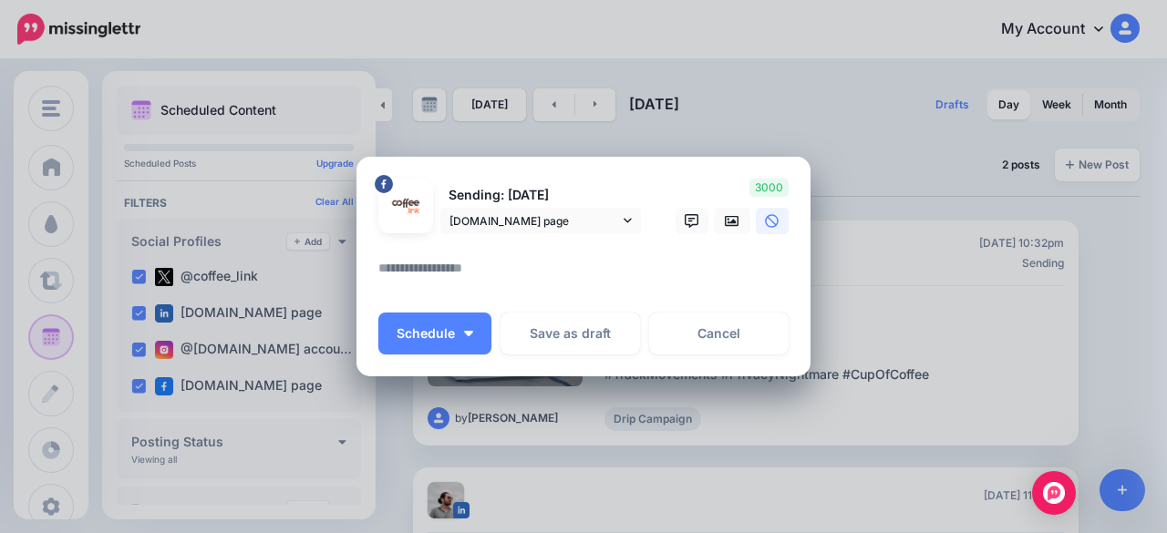
click at [627, 284] on textarea at bounding box center [587, 275] width 419 height 36
paste textarea "**********"
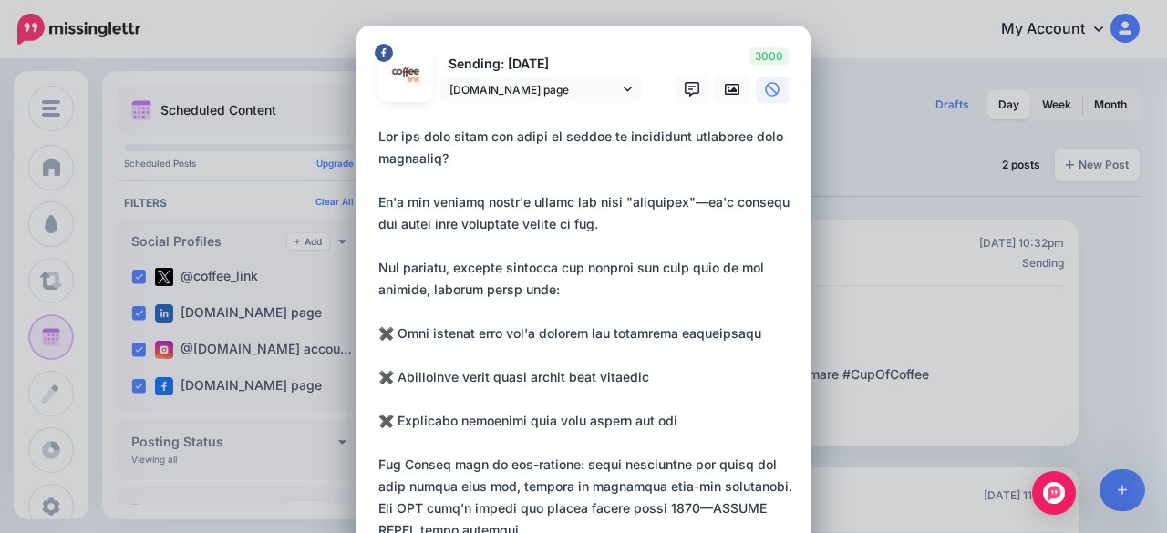
scroll to position [397, 0]
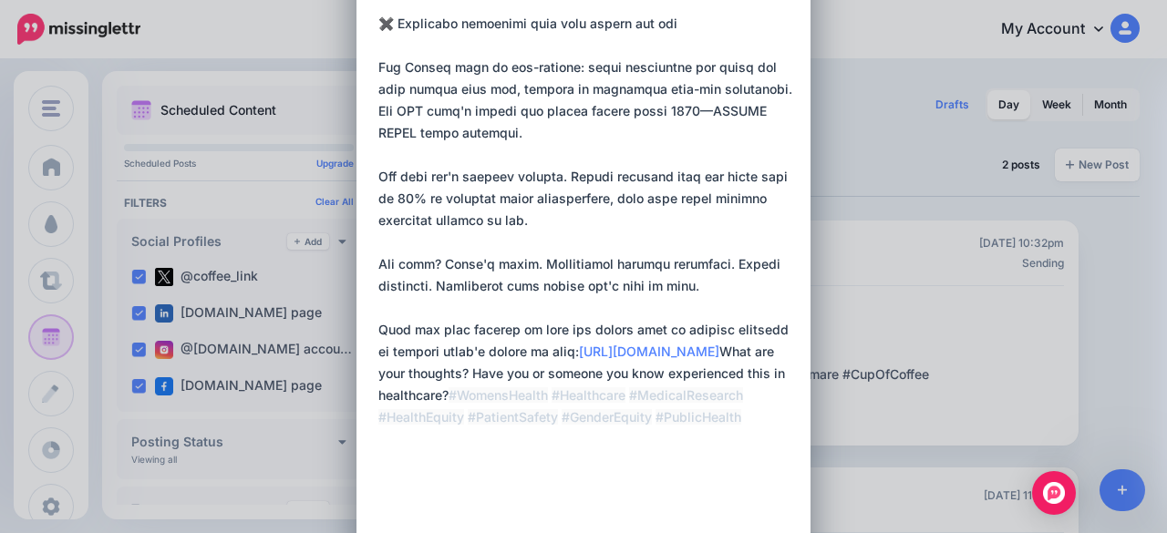
click at [517, 478] on textarea at bounding box center [587, 133] width 419 height 810
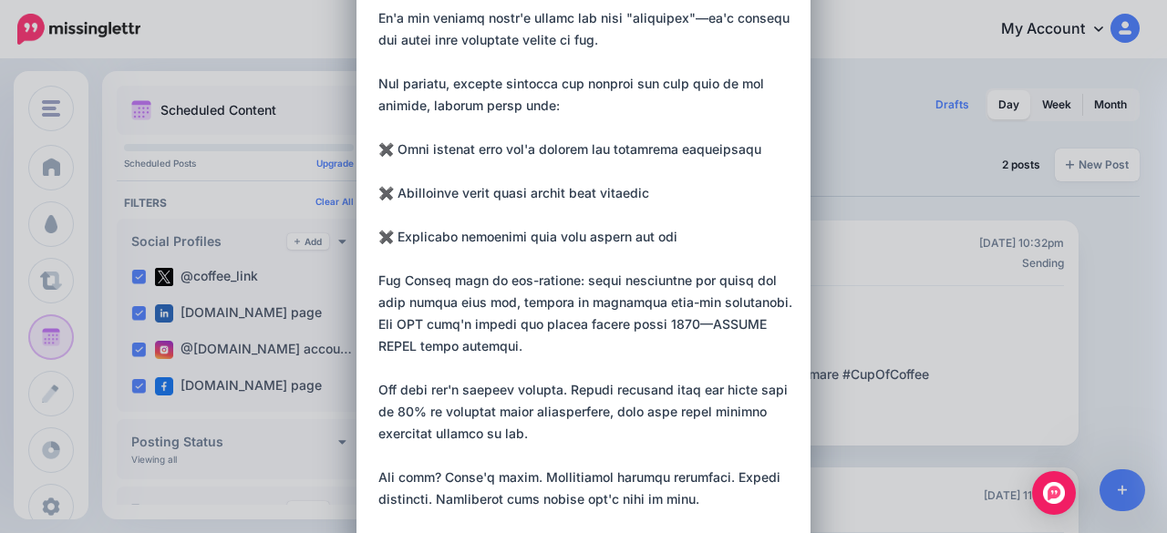
scroll to position [0, 0]
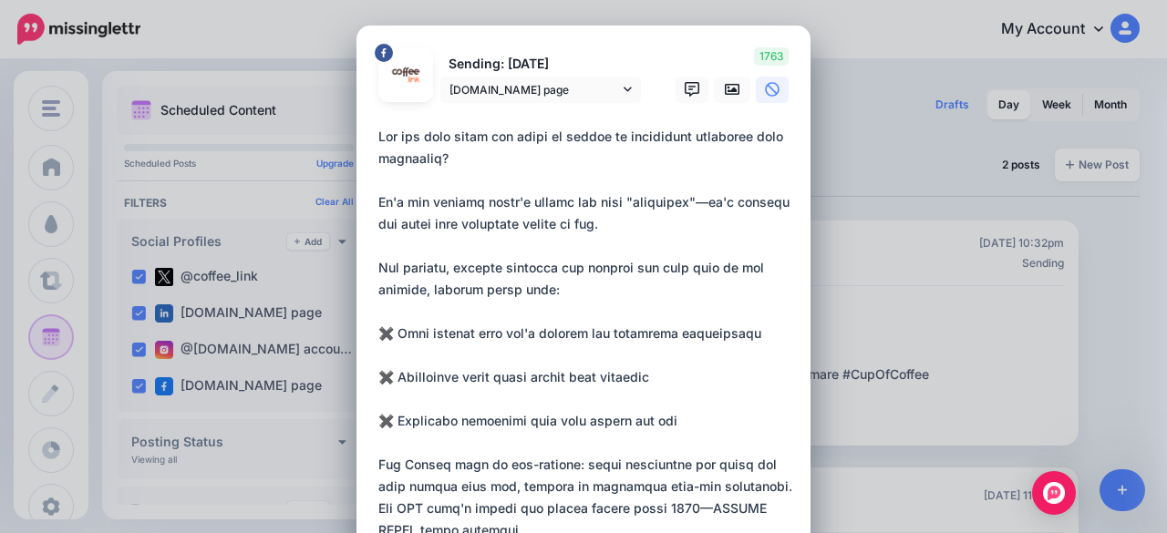
click at [411, 346] on textarea at bounding box center [587, 520] width 419 height 788
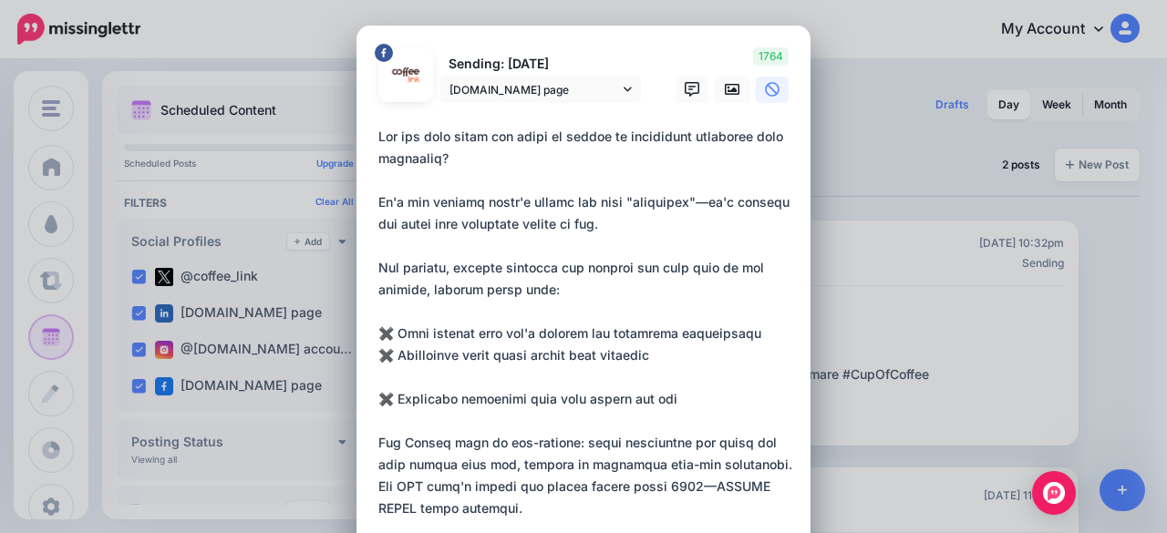
click at [387, 374] on textarea at bounding box center [587, 509] width 419 height 766
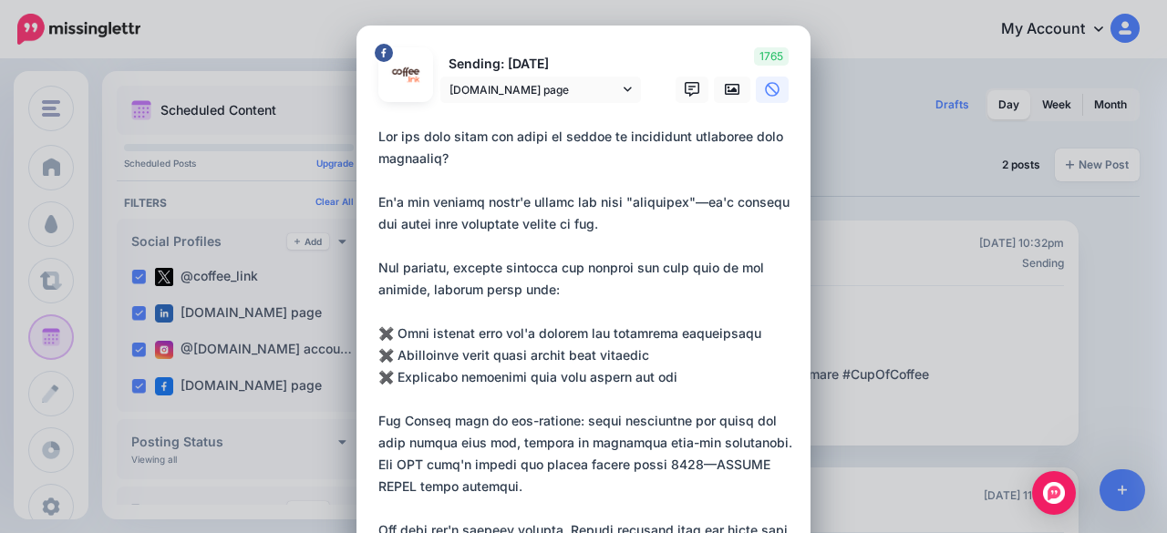
click at [378, 198] on textarea at bounding box center [587, 498] width 419 height 744
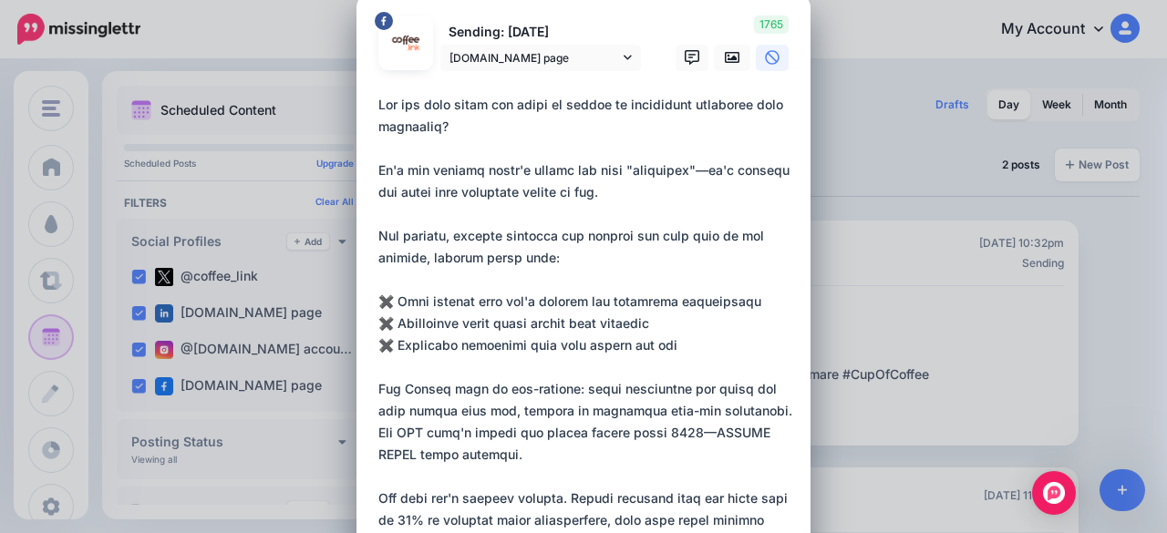
scroll to position [31, 0]
click at [516, 201] on textarea at bounding box center [587, 467] width 419 height 744
click at [623, 202] on textarea at bounding box center [587, 467] width 419 height 744
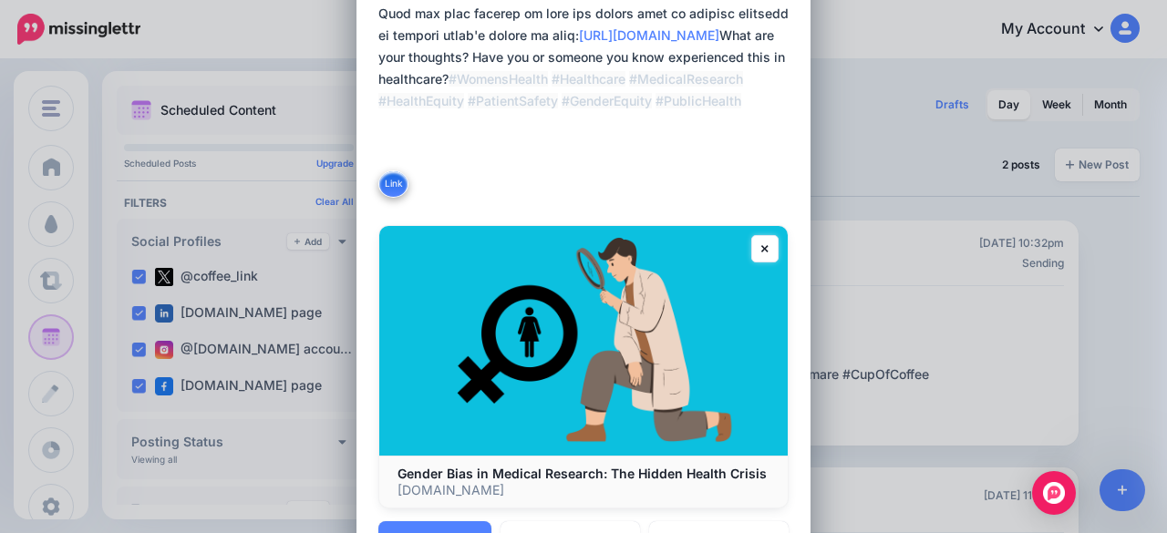
scroll to position [918, 0]
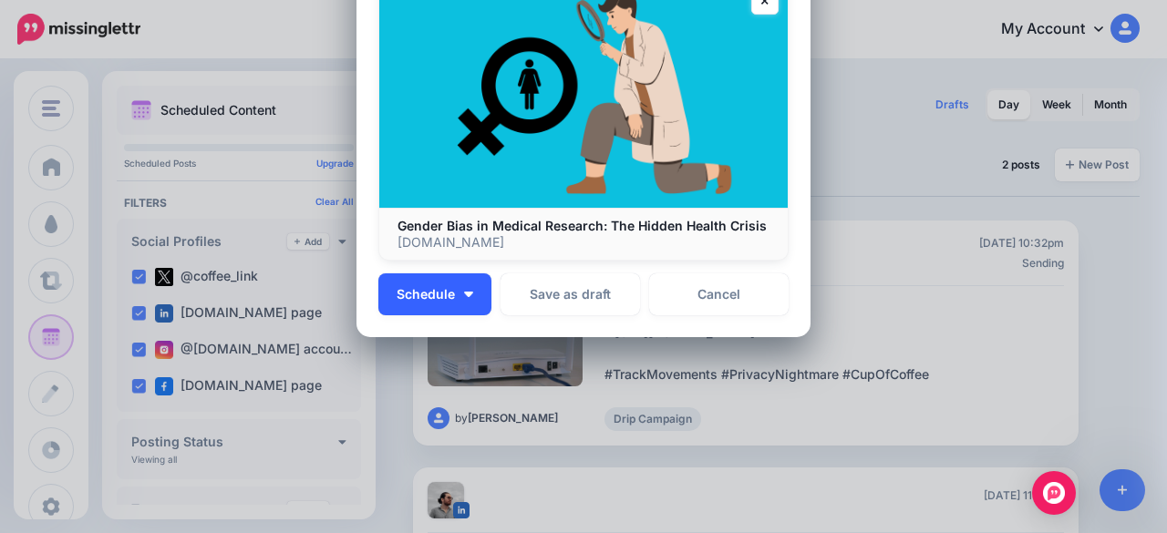
type textarea "**********"
click at [458, 284] on button "Schedule" at bounding box center [434, 294] width 113 height 42
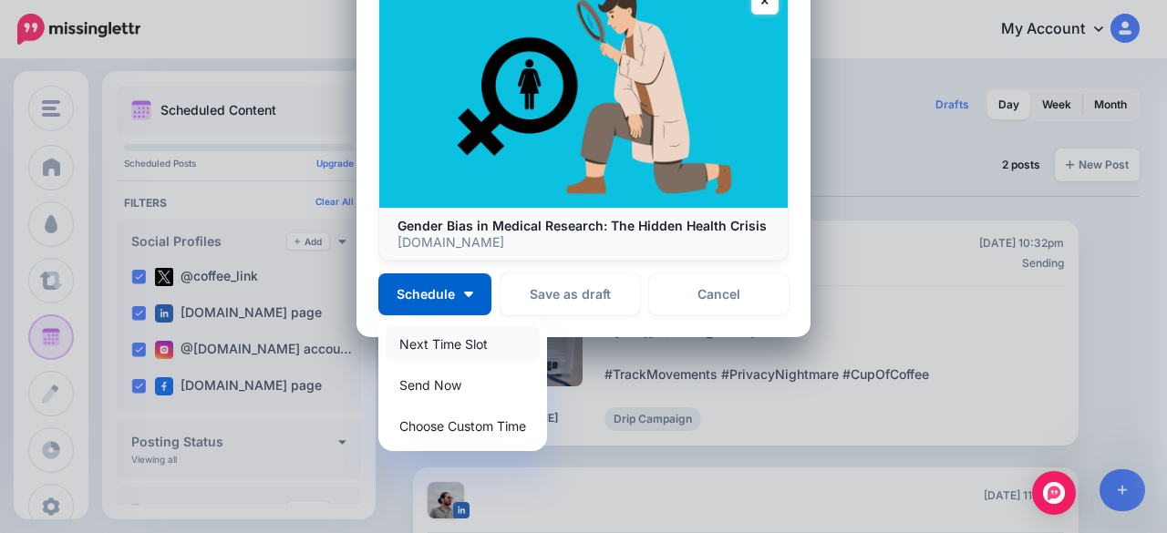
click at [430, 335] on link "Next Time Slot" at bounding box center [463, 344] width 154 height 36
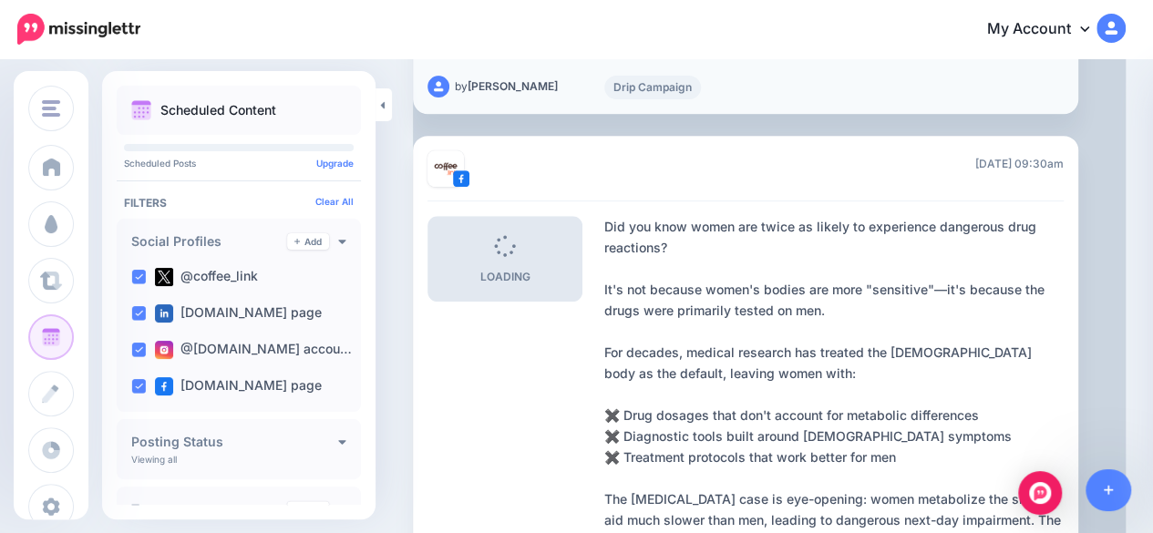
scroll to position [0, 0]
